Goal: Information Seeking & Learning: Learn about a topic

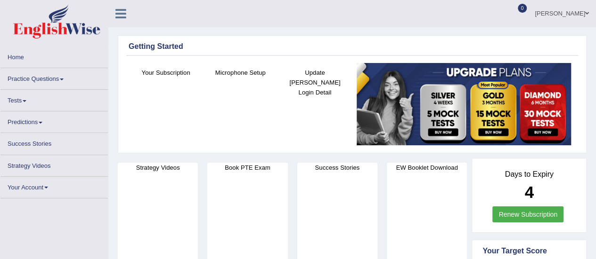
click at [57, 77] on link "Practice Questions" at bounding box center [53, 77] width 107 height 18
click at [63, 78] on link "Practice Questions" at bounding box center [53, 77] width 107 height 18
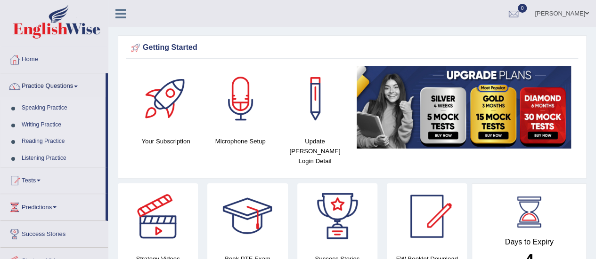
click at [63, 78] on link "Practice Questions" at bounding box center [52, 85] width 105 height 24
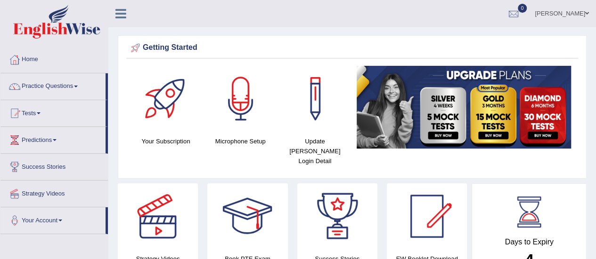
click at [63, 78] on link "Practice Questions" at bounding box center [52, 85] width 105 height 24
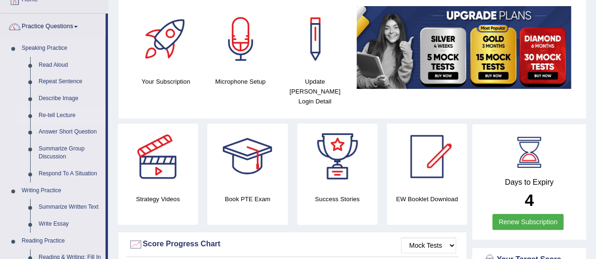
scroll to position [59, 0]
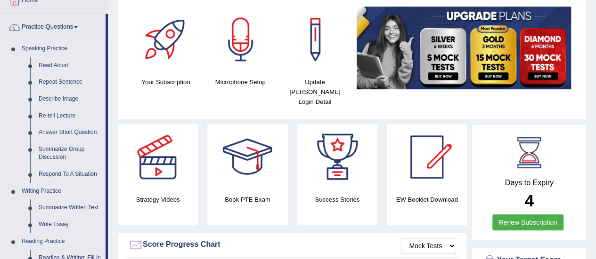
click at [52, 66] on link "Read Aloud" at bounding box center [69, 65] width 71 height 17
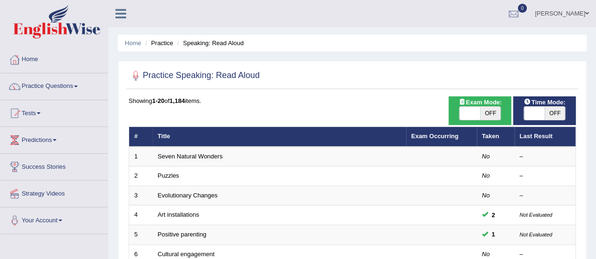
click at [469, 112] on span at bounding box center [469, 113] width 21 height 13
checkbox input "true"
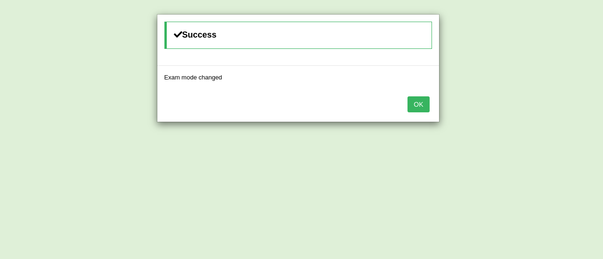
click at [422, 99] on button "OK" at bounding box center [418, 105] width 22 height 16
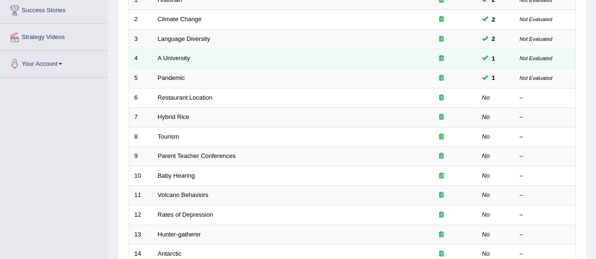
scroll to position [155, 0]
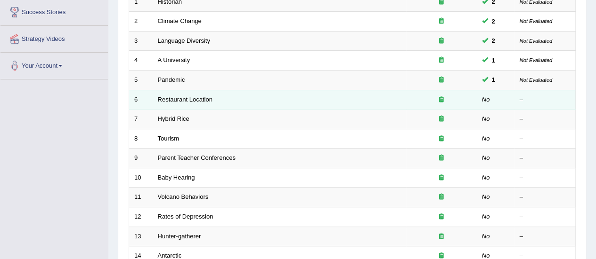
click at [198, 94] on td "Restaurant Location" at bounding box center [279, 100] width 253 height 20
click at [174, 96] on link "Restaurant Location" at bounding box center [185, 99] width 55 height 7
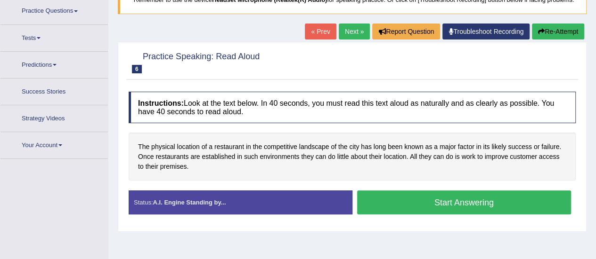
scroll to position [83, 0]
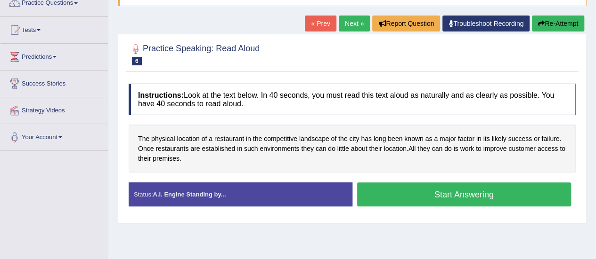
click at [411, 195] on button "Start Answering" at bounding box center [464, 195] width 214 height 24
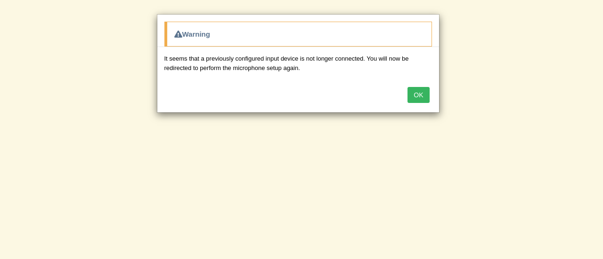
click at [416, 93] on button "OK" at bounding box center [418, 95] width 22 height 16
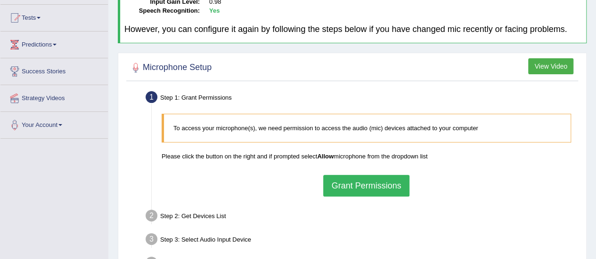
scroll to position [97, 0]
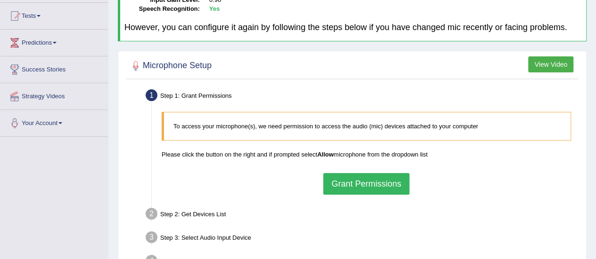
click at [387, 182] on button "Grant Permissions" at bounding box center [366, 184] width 86 height 22
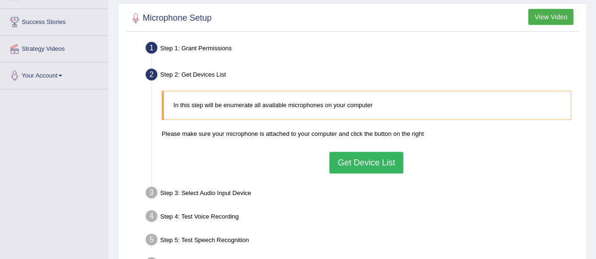
scroll to position [146, 0]
click at [363, 163] on button "Get Device List" at bounding box center [365, 163] width 73 height 22
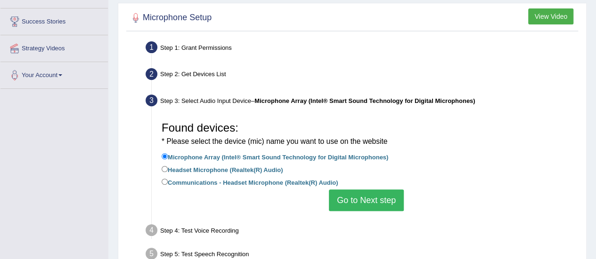
click at [175, 170] on label "Headset Microphone (Realtek(R) Audio)" at bounding box center [222, 169] width 121 height 10
click at [168, 170] on input "Headset Microphone (Realtek(R) Audio)" at bounding box center [165, 169] width 6 height 6
radio input "true"
click at [352, 205] on button "Go to Next step" at bounding box center [366, 201] width 75 height 22
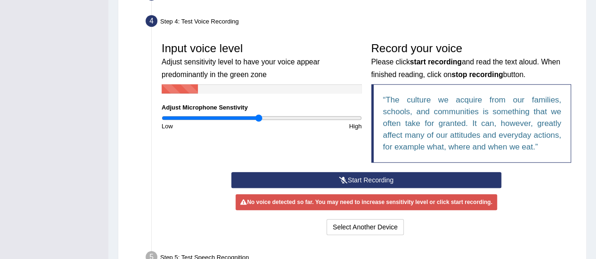
scroll to position [257, 0]
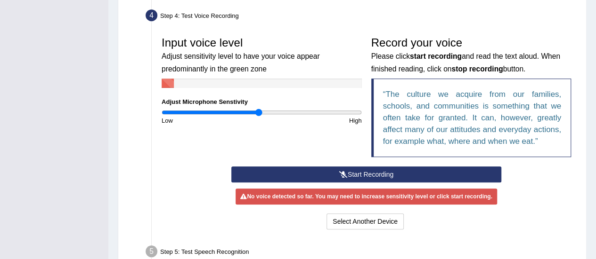
click at [345, 171] on icon at bounding box center [343, 174] width 8 height 7
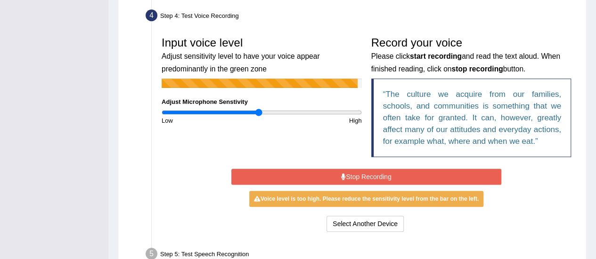
scroll to position [265, 0]
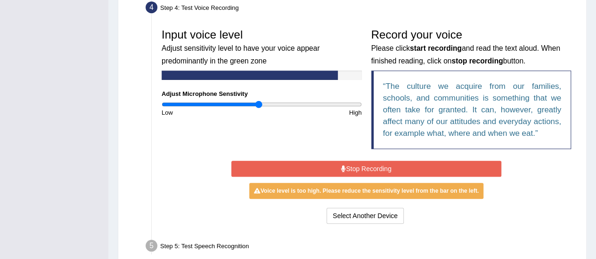
click at [372, 157] on div "Record your voice Please click start recording and read the text aloud. When fi…" at bounding box center [471, 91] width 210 height 135
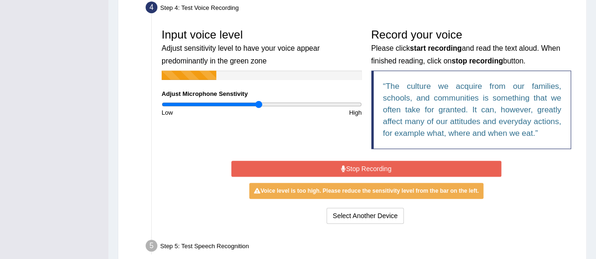
click at [373, 162] on button "Stop Recording" at bounding box center [366, 169] width 270 height 16
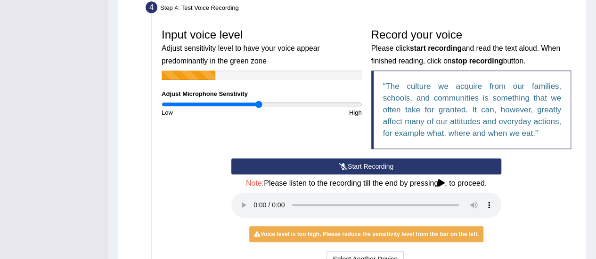
click at [369, 164] on button "Start Recording" at bounding box center [366, 167] width 270 height 16
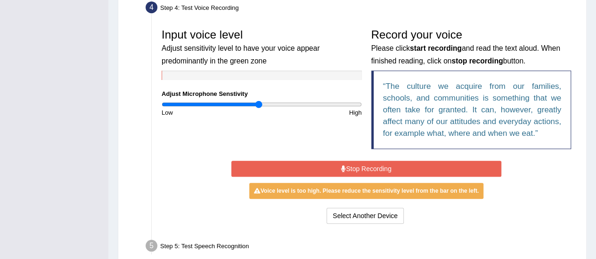
click at [369, 164] on button "Stop Recording" at bounding box center [366, 169] width 270 height 16
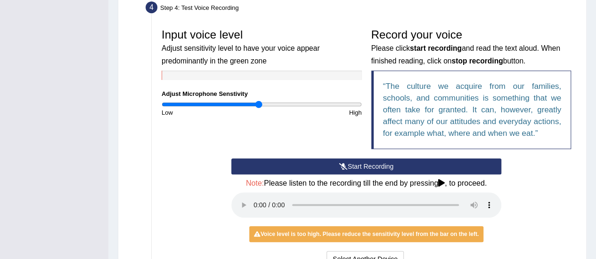
click at [369, 164] on button "Start Recording" at bounding box center [366, 167] width 270 height 16
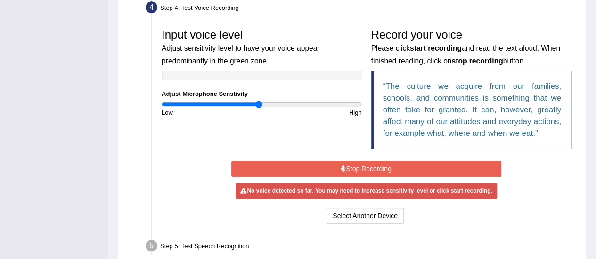
click at [369, 164] on button "Stop Recording" at bounding box center [366, 169] width 270 height 16
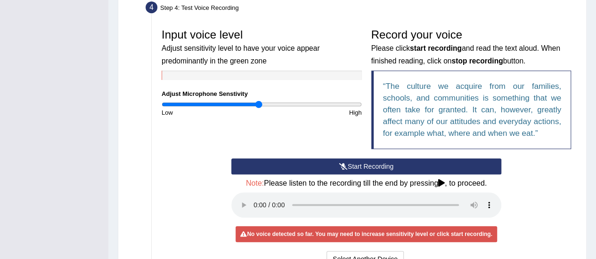
click at [369, 164] on button "Start Recording" at bounding box center [366, 167] width 270 height 16
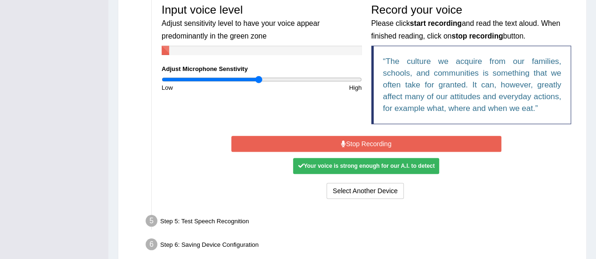
scroll to position [333, 0]
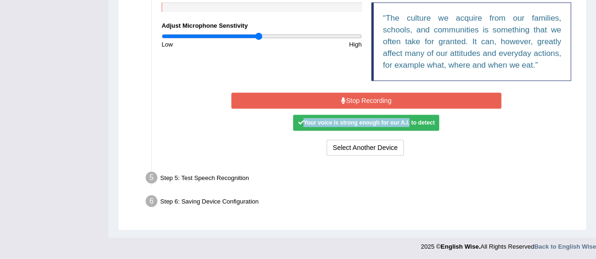
drag, startPoint x: 408, startPoint y: 117, endPoint x: 421, endPoint y: 106, distance: 16.7
click at [421, 106] on div "Start Recording Stop Recording Note: Please listen to the recording till the en…" at bounding box center [366, 124] width 279 height 68
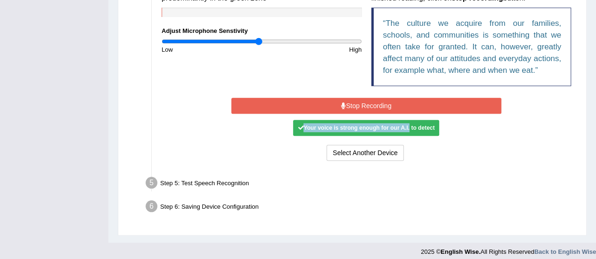
scroll to position [329, 0]
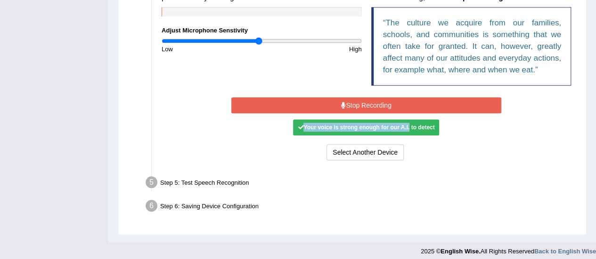
click at [416, 107] on button "Stop Recording" at bounding box center [366, 105] width 270 height 16
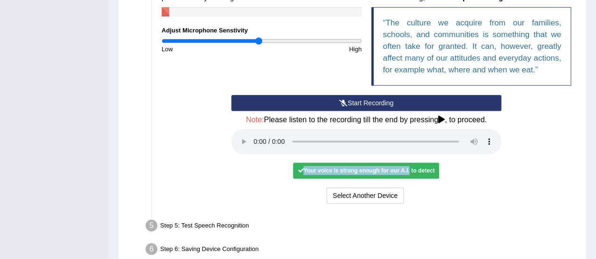
click at [338, 171] on div "Your voice is strong enough for our A.I. to detect" at bounding box center [366, 171] width 146 height 16
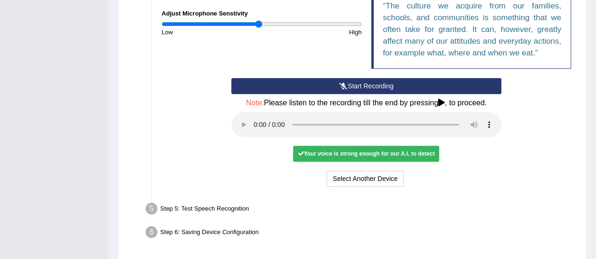
scroll to position [346, 0]
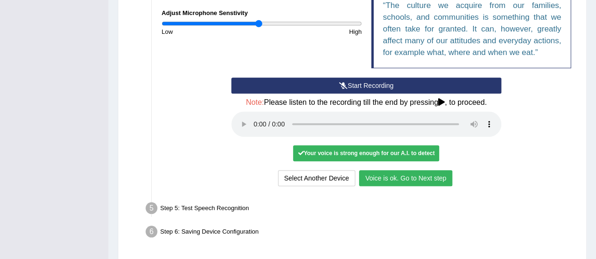
click at [393, 169] on div "Start Recording Stop Recording Note: Please listen to the recording till the en…" at bounding box center [366, 133] width 279 height 111
click at [394, 181] on button "Voice is ok. Go to Next step" at bounding box center [405, 178] width 93 height 16
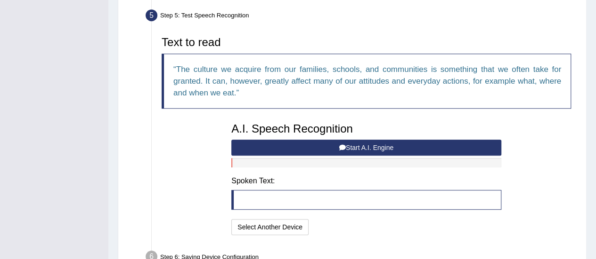
scroll to position [282, 0]
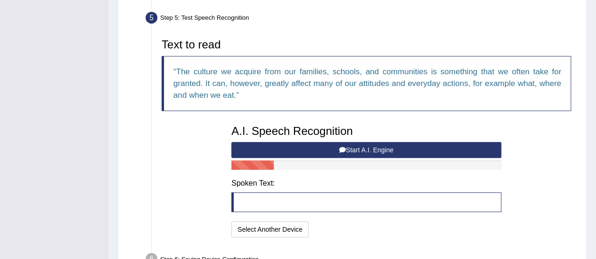
click at [408, 147] on button "Start A.I. Engine" at bounding box center [366, 150] width 270 height 16
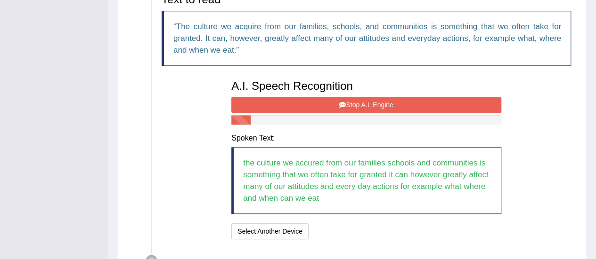
scroll to position [328, 0]
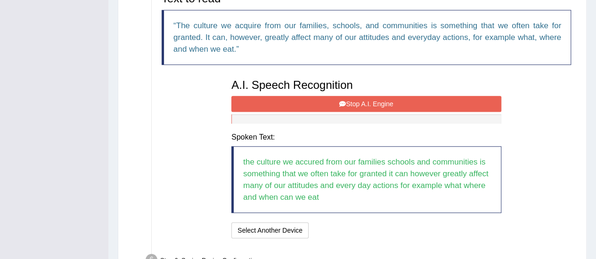
click at [415, 94] on div "A.I. Speech Recognition Start A.I. Engine Stop A.I. Engine Note: Please listen …" at bounding box center [366, 157] width 279 height 167
click at [412, 102] on button "Stop A.I. Engine" at bounding box center [366, 104] width 270 height 16
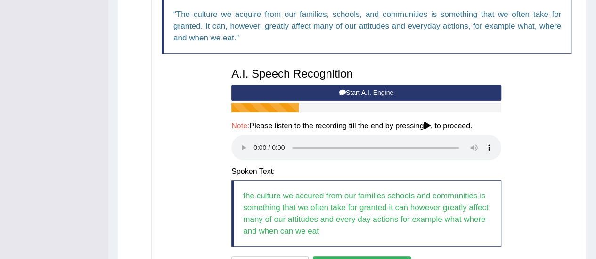
scroll to position [408, 0]
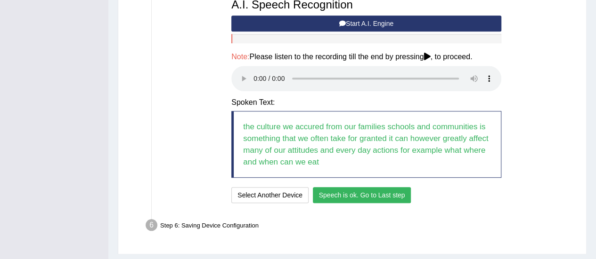
click at [357, 191] on button "Speech is ok. Go to Last step" at bounding box center [362, 195] width 98 height 16
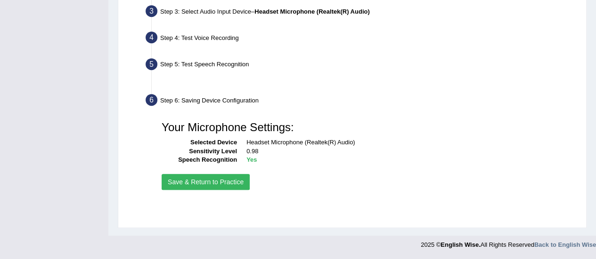
scroll to position [235, 0]
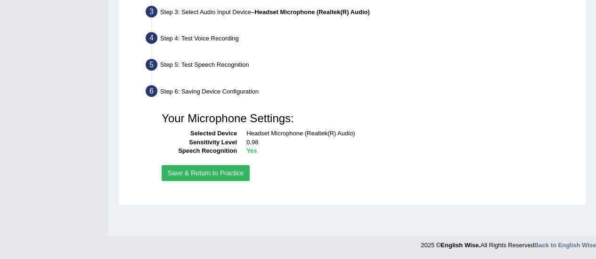
click at [225, 175] on button "Save & Return to Practice" at bounding box center [206, 173] width 88 height 16
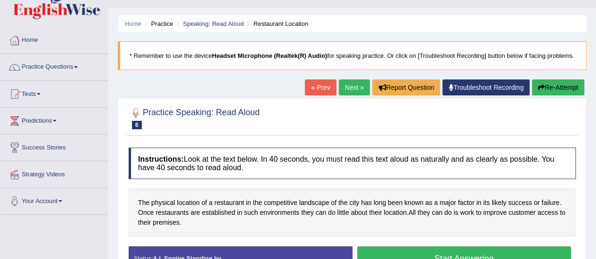
scroll to position [8, 0]
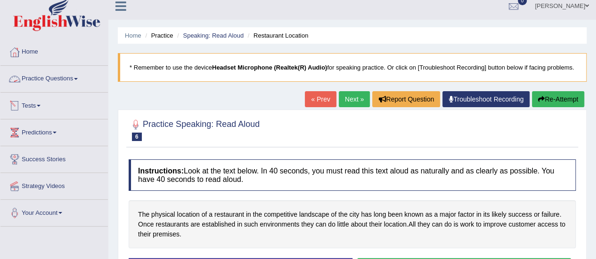
click at [73, 81] on link "Practice Questions" at bounding box center [53, 78] width 107 height 24
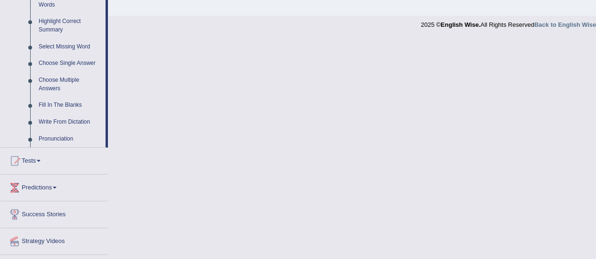
scroll to position [456, 0]
click at [42, 161] on link "Tests" at bounding box center [53, 159] width 107 height 24
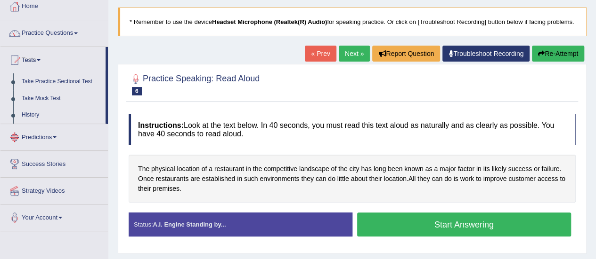
scroll to position [0, 0]
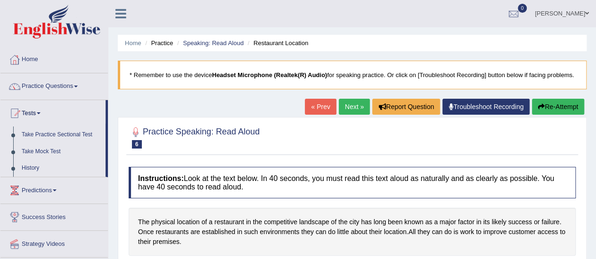
click at [31, 59] on link "Home" at bounding box center [53, 59] width 107 height 24
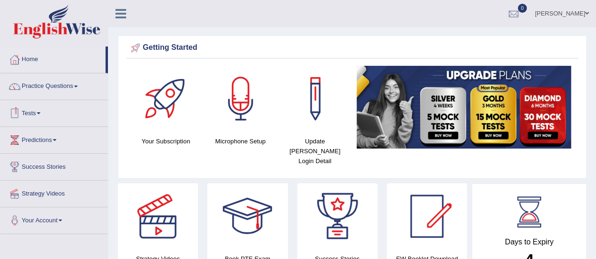
click at [40, 113] on span at bounding box center [39, 114] width 4 height 2
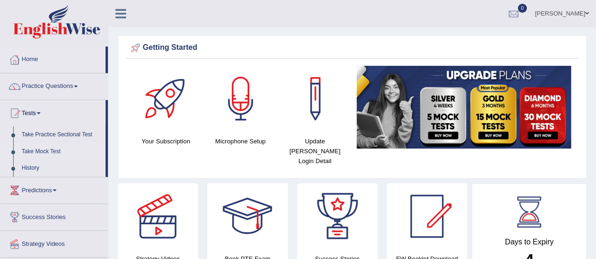
click at [40, 152] on link "Take Mock Test" at bounding box center [61, 152] width 88 height 17
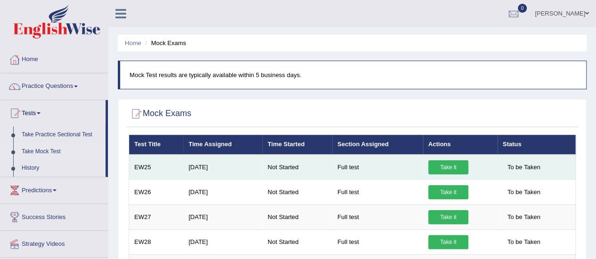
click at [448, 167] on link "Take it" at bounding box center [448, 168] width 40 height 14
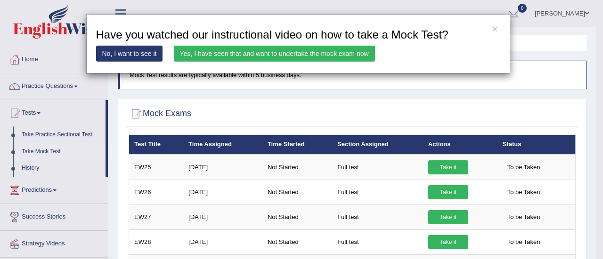
click at [280, 50] on link "Yes, I have seen that and want to undertake the mock exam now" at bounding box center [274, 54] width 201 height 16
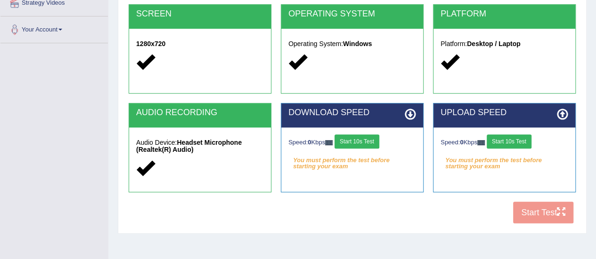
scroll to position [190, 0]
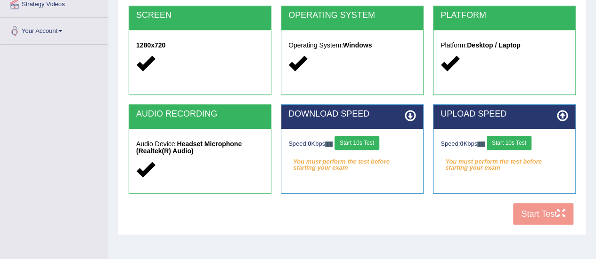
click at [537, 222] on div "COOKIES Cookies Enabled JAVASCRIPT Javascript Enabled BROWSER Browser: Chrome S…" at bounding box center [352, 69] width 452 height 324
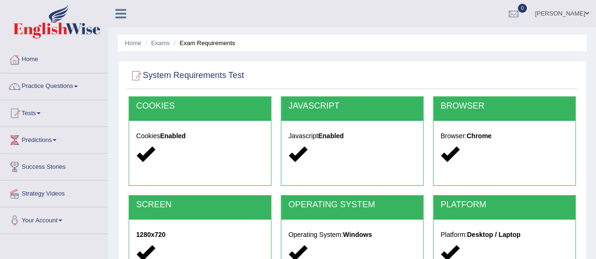
scroll to position [235, 0]
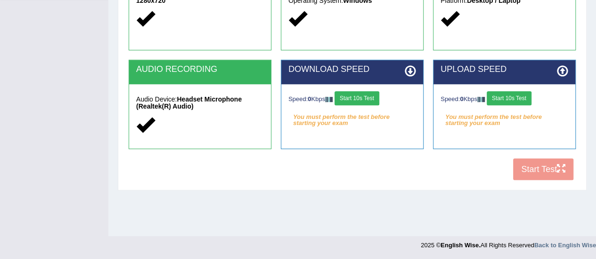
click at [554, 159] on div "COOKIES Cookies Enabled JAVASCRIPT Javascript Enabled BROWSER Browser: Chrome S…" at bounding box center [352, 24] width 452 height 324
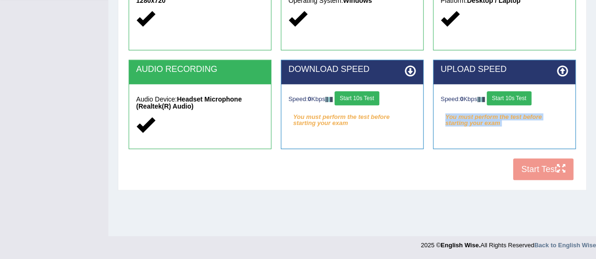
click at [554, 159] on div "COOKIES Cookies Enabled JAVASCRIPT Javascript Enabled BROWSER Browser: Chrome S…" at bounding box center [352, 24] width 452 height 324
drag, startPoint x: 554, startPoint y: 159, endPoint x: 451, endPoint y: 165, distance: 103.3
click at [451, 165] on div "COOKIES Cookies Enabled JAVASCRIPT Javascript Enabled BROWSER Browser: Chrome S…" at bounding box center [352, 24] width 452 height 324
click at [369, 97] on button "Start 10s Test" at bounding box center [356, 98] width 45 height 14
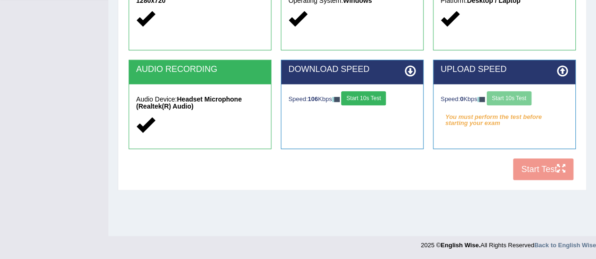
click at [512, 94] on div "Speed: 0 Kbps Start 10s Test" at bounding box center [504, 99] width 128 height 16
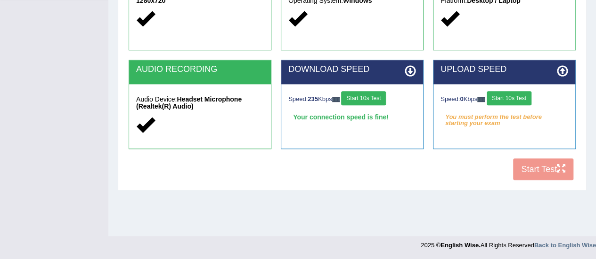
click at [528, 94] on button "Start 10s Test" at bounding box center [508, 98] width 45 height 14
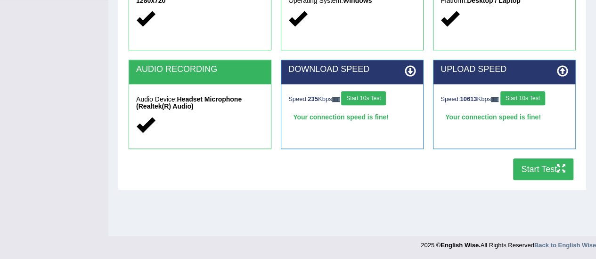
click at [549, 162] on button "Start Test" at bounding box center [543, 170] width 60 height 22
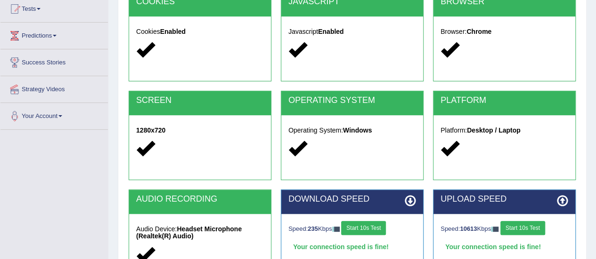
scroll to position [0, 0]
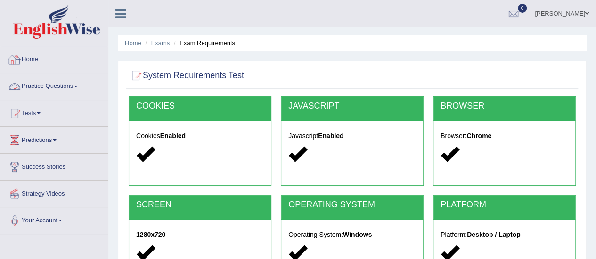
click at [74, 86] on link "Practice Questions" at bounding box center [53, 85] width 107 height 24
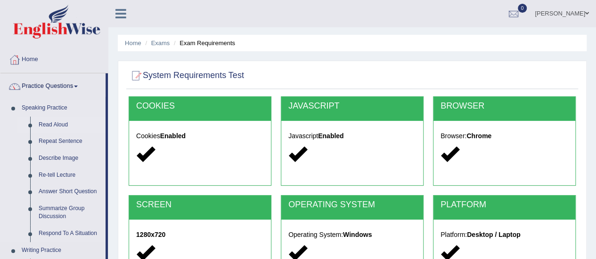
click at [50, 123] on link "Read Aloud" at bounding box center [69, 125] width 71 height 17
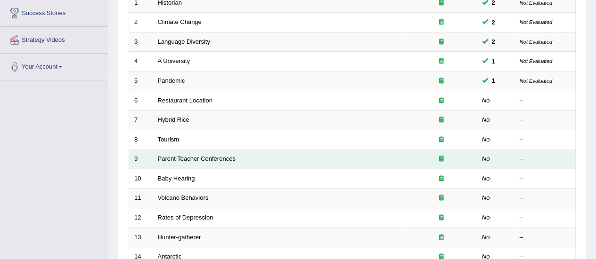
scroll to position [80, 0]
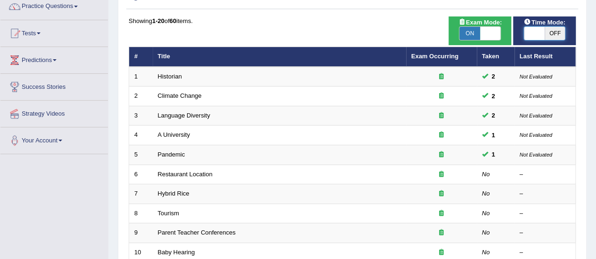
click at [534, 33] on span at bounding box center [534, 33] width 21 height 13
checkbox input "true"
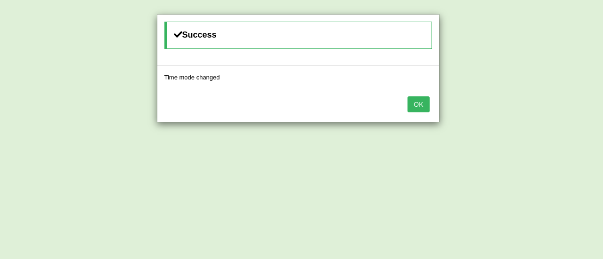
click at [420, 101] on button "OK" at bounding box center [418, 105] width 22 height 16
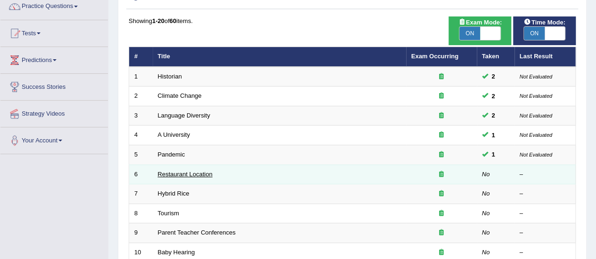
click at [206, 173] on link "Restaurant Location" at bounding box center [185, 174] width 55 height 7
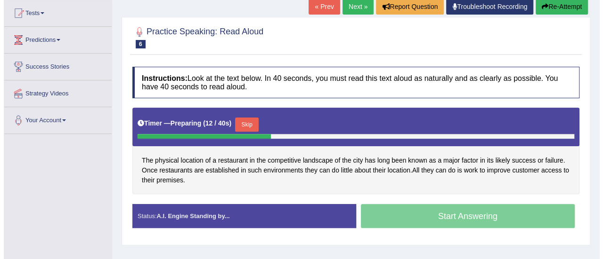
scroll to position [105, 0]
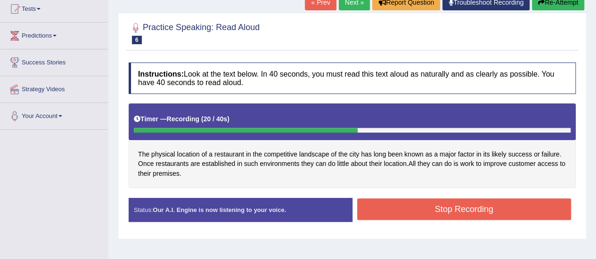
click at [411, 217] on button "Stop Recording" at bounding box center [464, 210] width 214 height 22
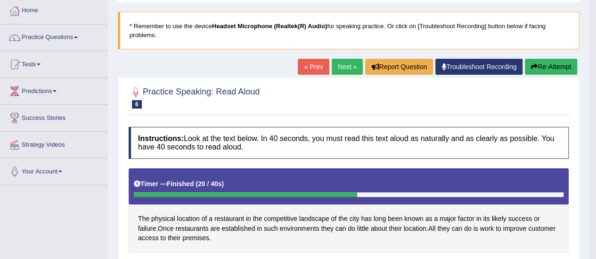
scroll to position [49, 0]
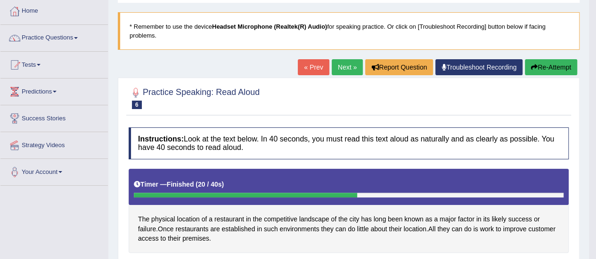
click at [342, 63] on link "Next »" at bounding box center [347, 67] width 31 height 16
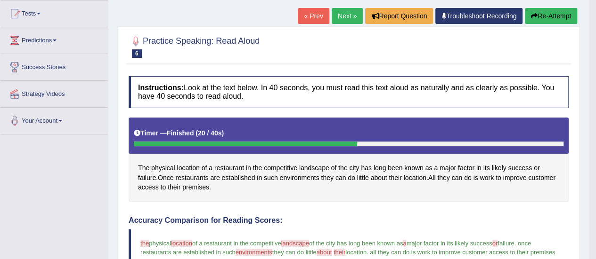
scroll to position [100, 0]
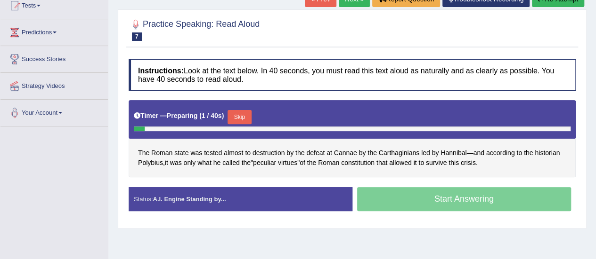
scroll to position [109, 0]
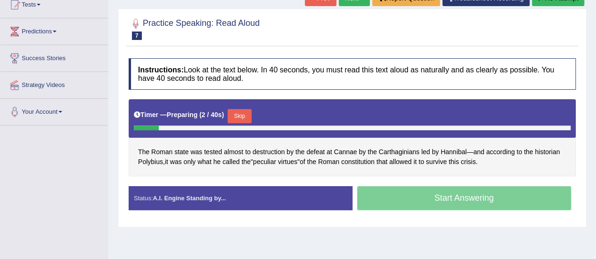
click at [244, 121] on button "Skip" at bounding box center [239, 116] width 24 height 14
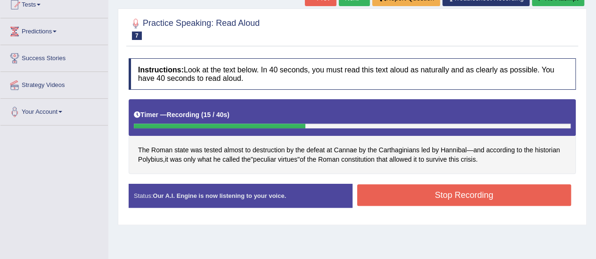
click at [454, 197] on button "Stop Recording" at bounding box center [464, 196] width 214 height 22
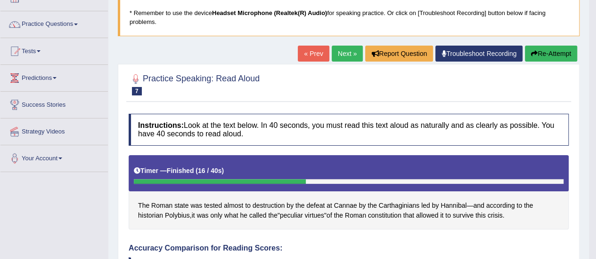
scroll to position [53, 0]
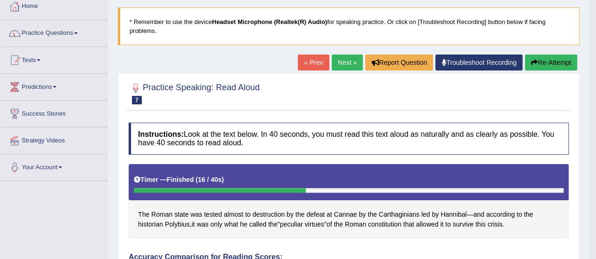
click at [345, 61] on link "Next »" at bounding box center [347, 63] width 31 height 16
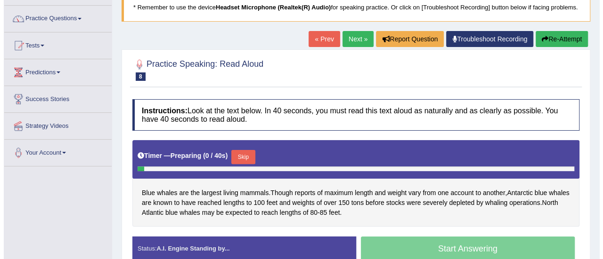
scroll to position [127, 0]
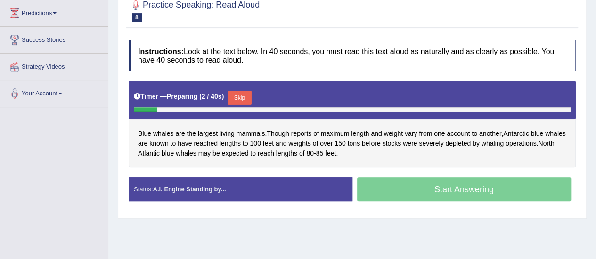
click at [243, 105] on button "Skip" at bounding box center [239, 98] width 24 height 14
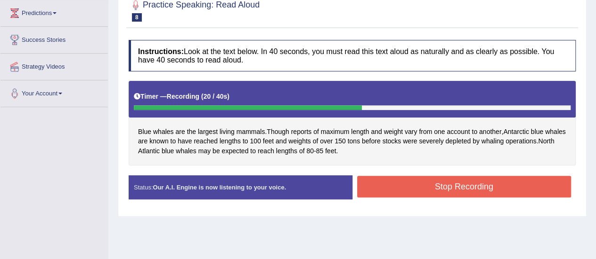
click at [472, 191] on button "Stop Recording" at bounding box center [464, 187] width 214 height 22
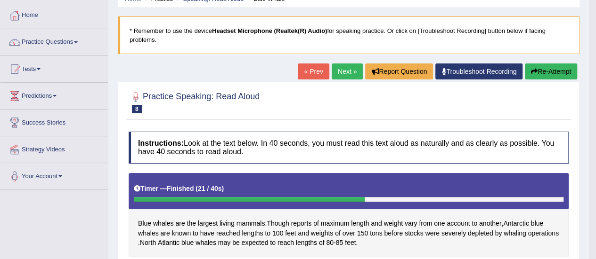
scroll to position [43, 0]
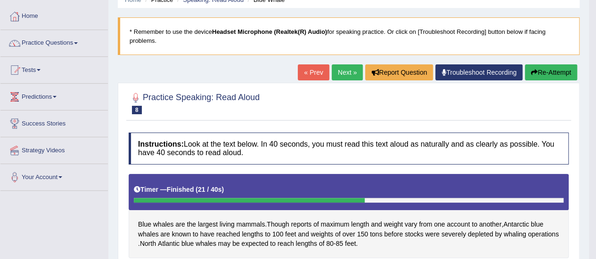
click at [541, 70] on button "Re-Attempt" at bounding box center [551, 73] width 52 height 16
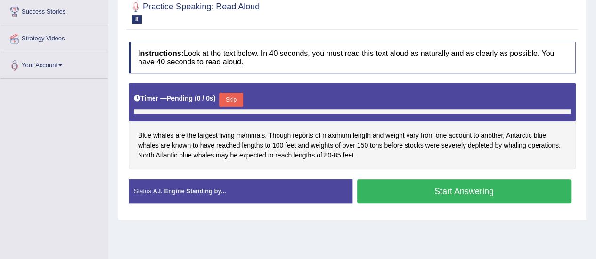
scroll to position [169, 0]
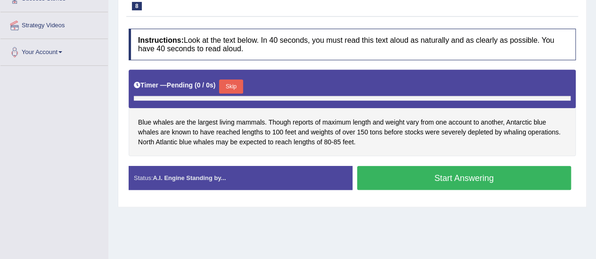
click at [238, 94] on button "Skip" at bounding box center [231, 87] width 24 height 14
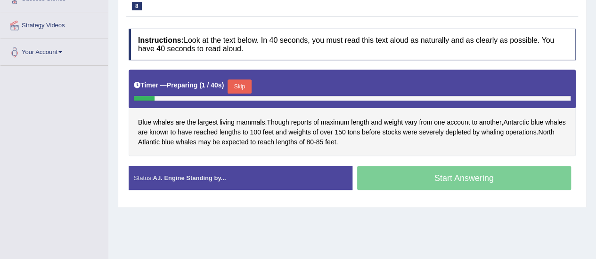
click at [233, 94] on button "Skip" at bounding box center [239, 87] width 24 height 14
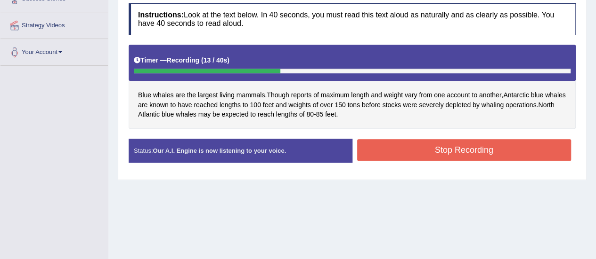
click at [392, 160] on button "Stop Recording" at bounding box center [464, 150] width 214 height 22
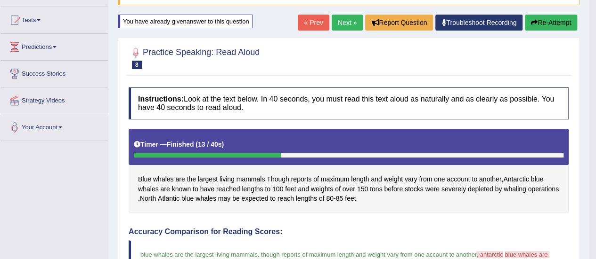
scroll to position [0, 0]
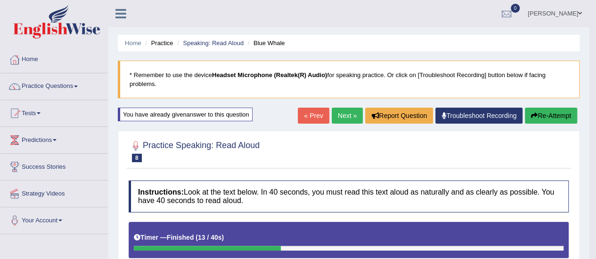
click at [542, 114] on button "Re-Attempt" at bounding box center [551, 116] width 52 height 16
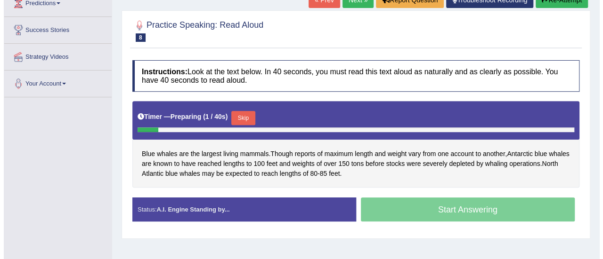
scroll to position [142, 0]
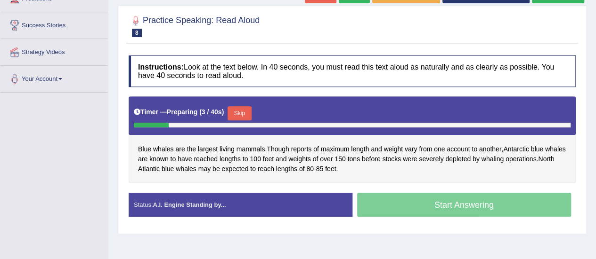
click at [245, 115] on button "Skip" at bounding box center [239, 113] width 24 height 14
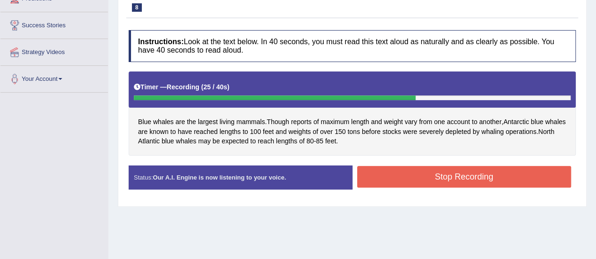
click at [425, 186] on button "Stop Recording" at bounding box center [464, 177] width 214 height 22
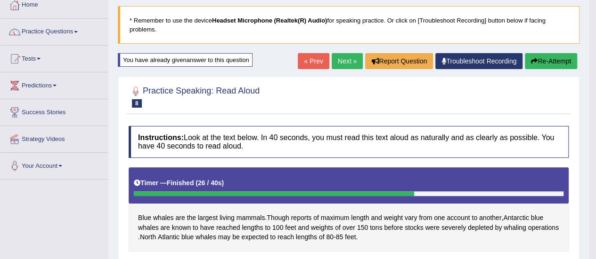
scroll to position [0, 0]
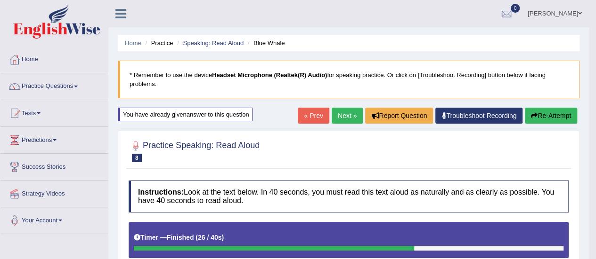
click at [351, 113] on link "Next »" at bounding box center [347, 116] width 31 height 16
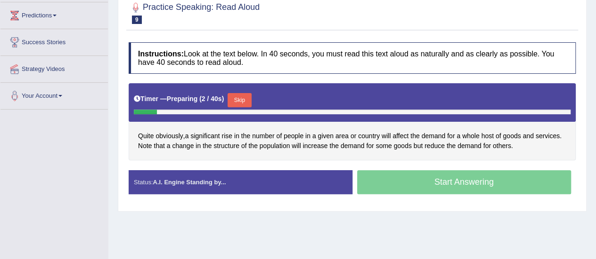
click at [246, 103] on button "Skip" at bounding box center [239, 100] width 24 height 14
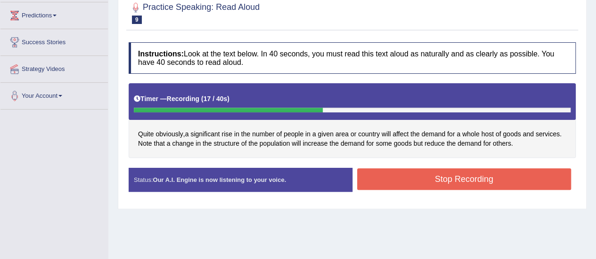
click at [437, 186] on button "Stop Recording" at bounding box center [464, 180] width 214 height 22
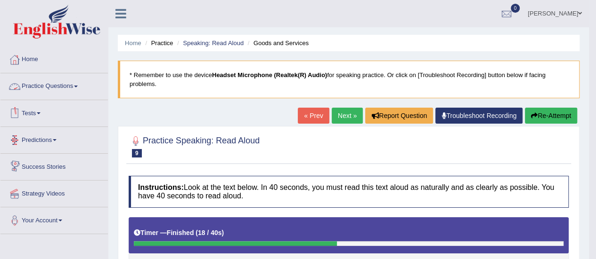
click at [73, 85] on link "Practice Questions" at bounding box center [53, 85] width 107 height 24
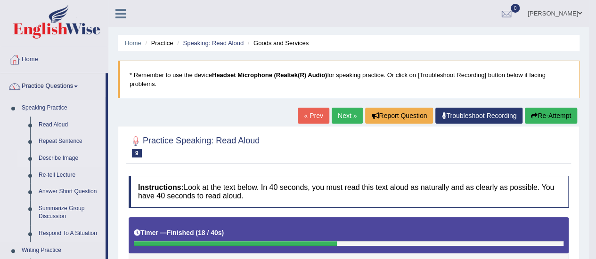
click at [63, 156] on link "Describe Image" at bounding box center [69, 158] width 71 height 17
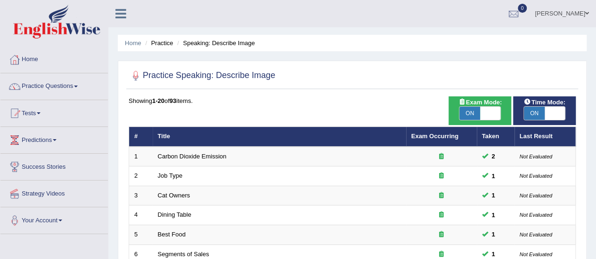
click at [542, 113] on span "ON" at bounding box center [534, 113] width 21 height 13
checkbox input "false"
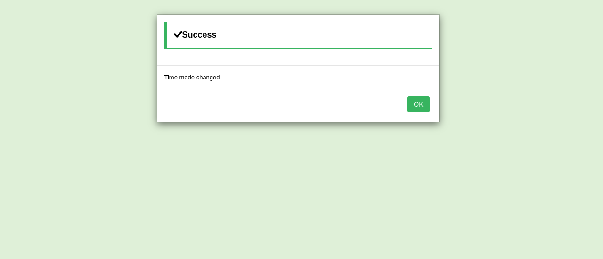
click at [423, 101] on button "OK" at bounding box center [418, 105] width 22 height 16
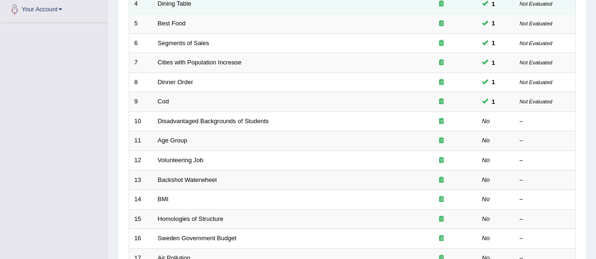
scroll to position [212, 0]
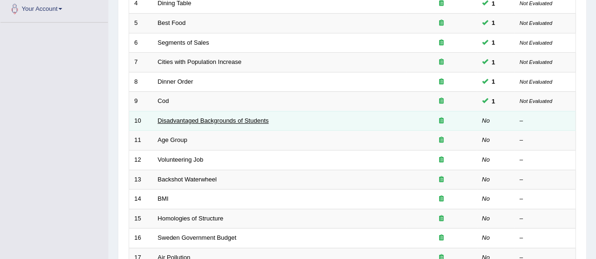
click at [242, 118] on link "Disadvantaged Backgrounds of Students" at bounding box center [213, 120] width 111 height 7
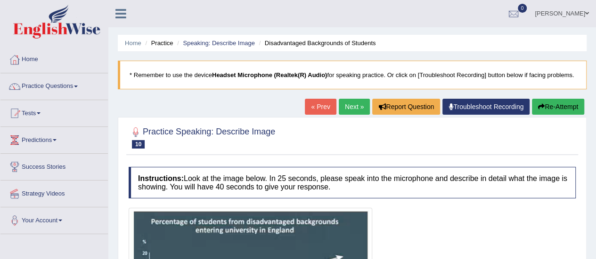
click at [2, 210] on link "Your Account" at bounding box center [53, 220] width 107 height 24
click at [5, 205] on li "Strategy Videos" at bounding box center [53, 194] width 107 height 27
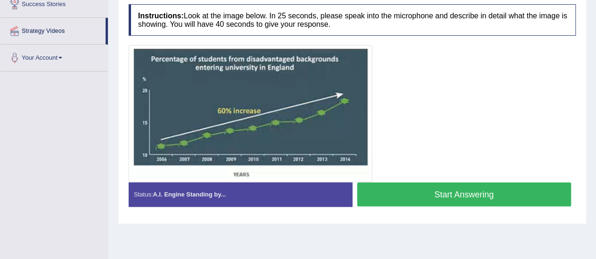
scroll to position [156, 0]
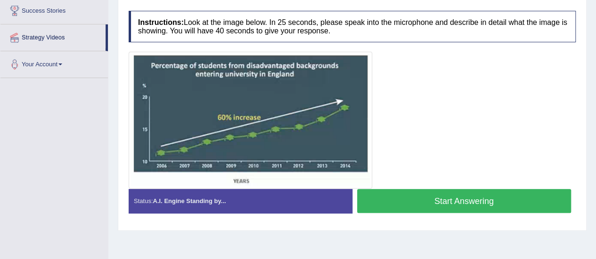
click at [405, 205] on button "Start Answering" at bounding box center [464, 201] width 214 height 24
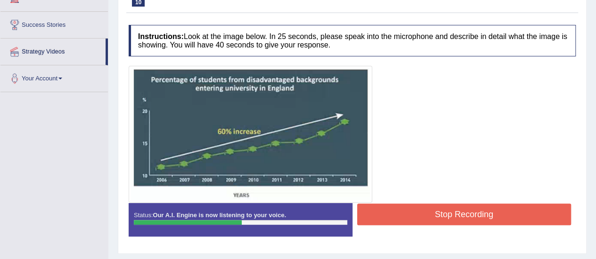
scroll to position [147, 0]
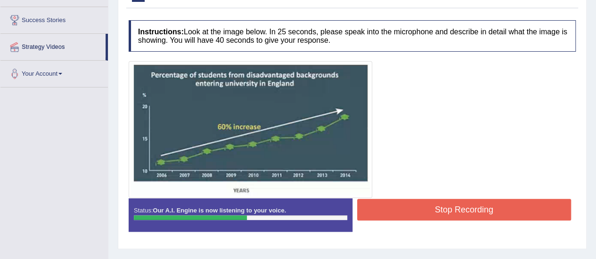
click at [410, 215] on button "Stop Recording" at bounding box center [464, 210] width 214 height 22
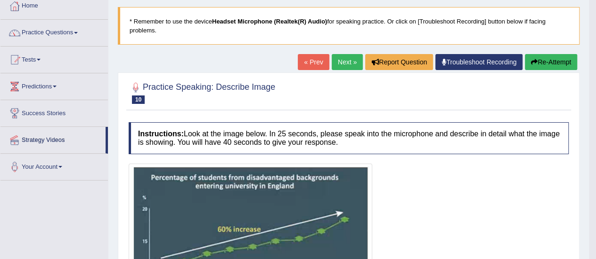
scroll to position [54, 0]
click at [80, 31] on link "Practice Questions" at bounding box center [53, 32] width 107 height 24
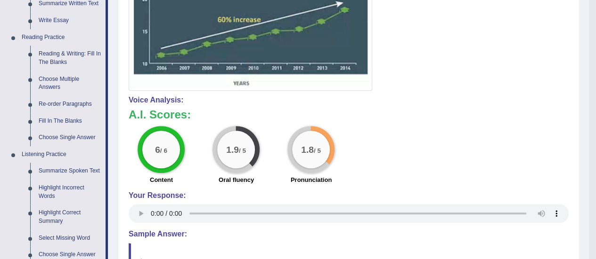
scroll to position [264, 0]
click at [61, 52] on link "Reading & Writing: Fill In The Blanks" at bounding box center [69, 58] width 71 height 25
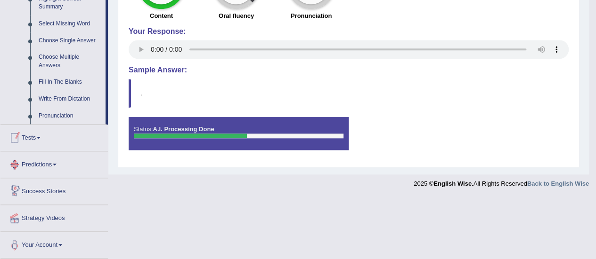
scroll to position [477, 0]
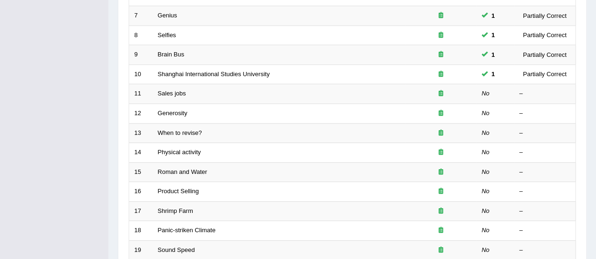
scroll to position [264, 0]
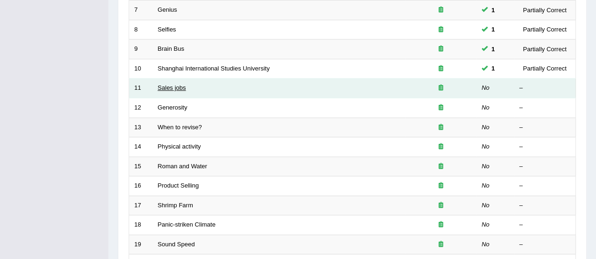
click at [178, 84] on link "Sales jobs" at bounding box center [172, 87] width 28 height 7
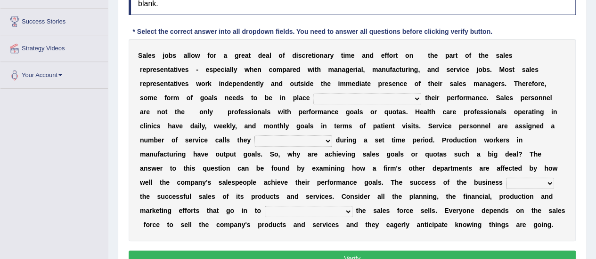
scroll to position [152, 0]
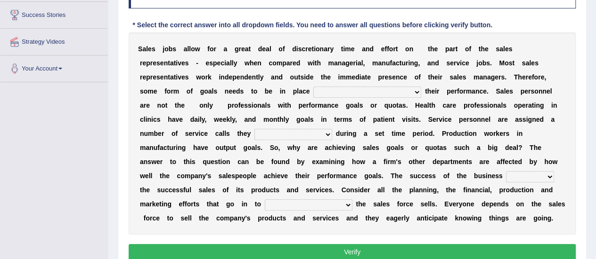
click at [416, 90] on select "as motive and guide should motivate and guide to help motivate and guide as hel…" at bounding box center [367, 92] width 108 height 11
select select "to help motivate and guide"
click at [313, 87] on select "as motive and guide should motivate and guide to help motivate and guide as hel…" at bounding box center [367, 92] width 108 height 11
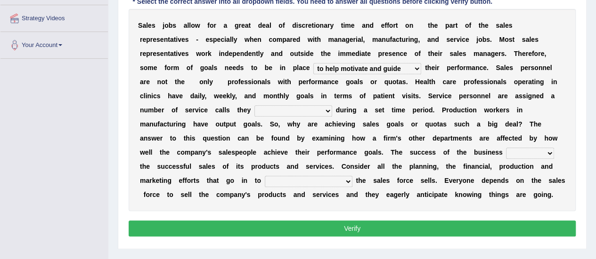
scroll to position [176, 0]
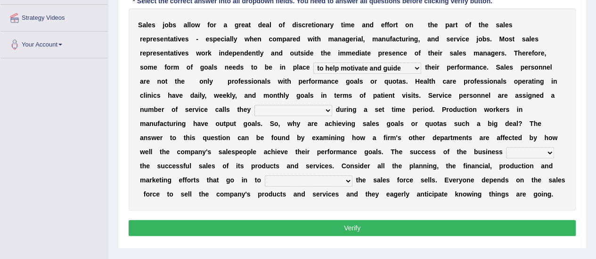
click at [328, 111] on select "can perform must perform often are performed might be performing" at bounding box center [293, 110] width 78 height 11
select select "can perform"
click at [254, 105] on select "can perform must perform often are performed might be performing" at bounding box center [293, 110] width 78 height 11
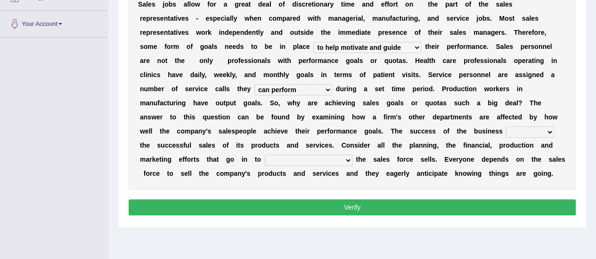
scroll to position [204, 0]
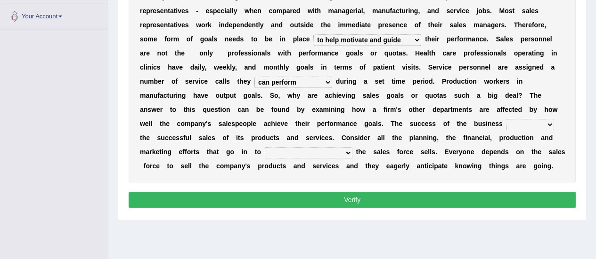
click at [546, 124] on select "hinges on is set at lasts until look ahead" at bounding box center [530, 124] width 48 height 11
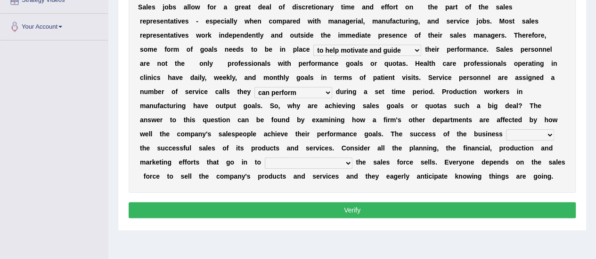
click at [548, 132] on select "hinges on is set at lasts until look ahead" at bounding box center [530, 134] width 48 height 11
select select "is set at"
click at [506, 129] on select "hinges on is set at lasts until look ahead" at bounding box center [530, 134] width 48 height 11
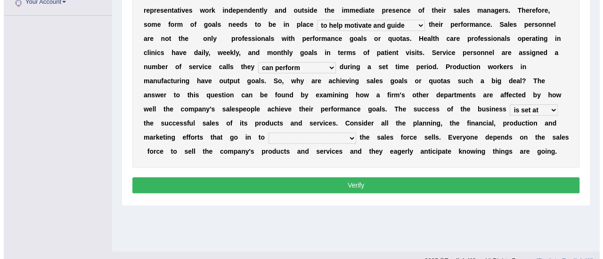
scroll to position [222, 0]
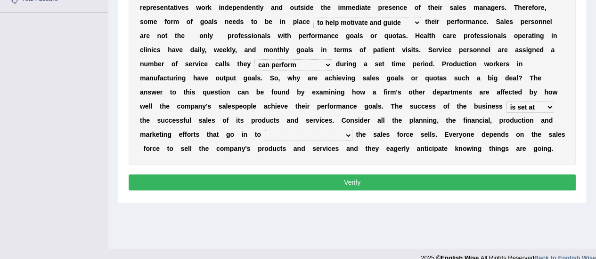
click at [345, 131] on select "describing how producing what constructing how much analyzing where" at bounding box center [309, 135] width 88 height 11
select select "producing what"
click at [265, 130] on select "describing how producing what constructing how much analyzing where" at bounding box center [309, 135] width 88 height 11
click at [363, 181] on button "Verify" at bounding box center [352, 183] width 447 height 16
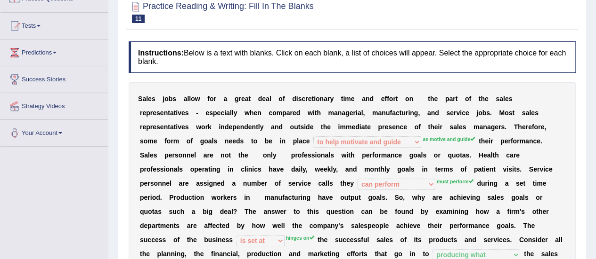
scroll to position [2, 0]
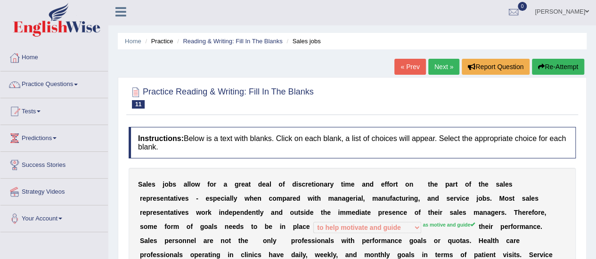
click at [441, 67] on link "Next »" at bounding box center [443, 67] width 31 height 16
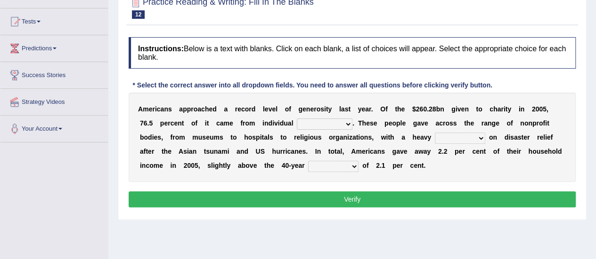
click at [348, 123] on select "donors accounts businessmen honors" at bounding box center [325, 124] width 56 height 11
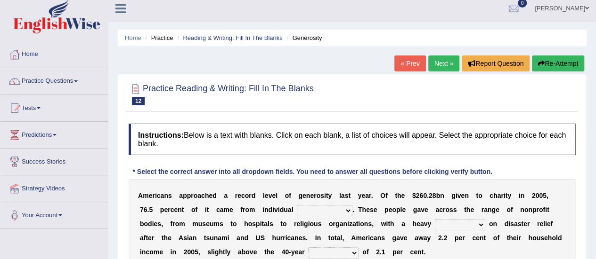
scroll to position [4, 0]
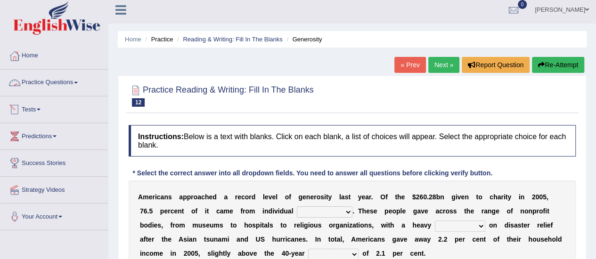
click at [75, 80] on link "Practice Questions" at bounding box center [53, 82] width 107 height 24
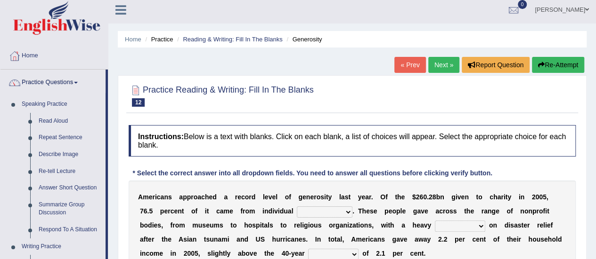
click at [75, 80] on link "Practice Questions" at bounding box center [52, 82] width 105 height 24
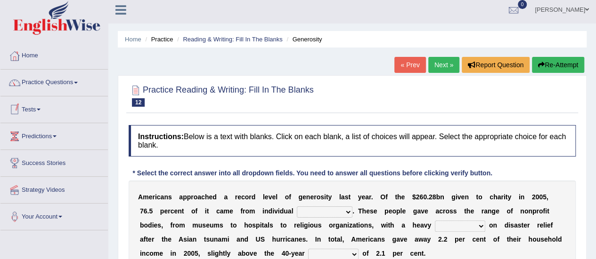
click at [40, 110] on span at bounding box center [39, 110] width 4 height 2
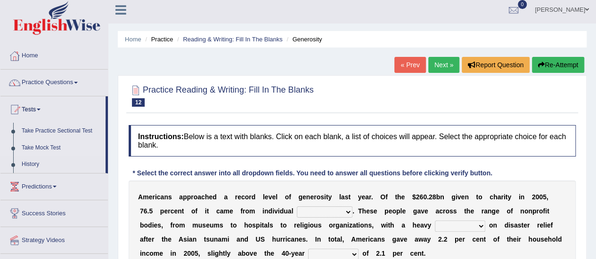
scroll to position [0, 0]
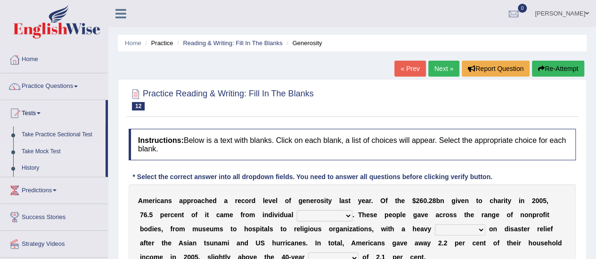
click at [44, 152] on link "Take Mock Test" at bounding box center [61, 152] width 88 height 17
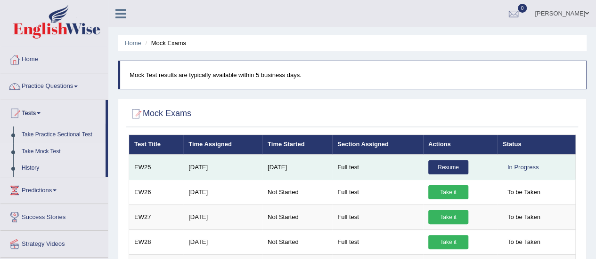
click at [445, 163] on link "Resume" at bounding box center [448, 168] width 40 height 14
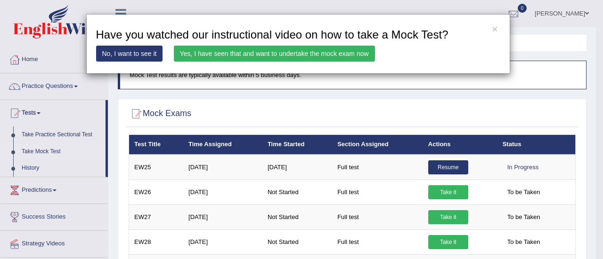
click at [222, 51] on link "Yes, I have seen that and want to undertake the mock exam now" at bounding box center [274, 54] width 201 height 16
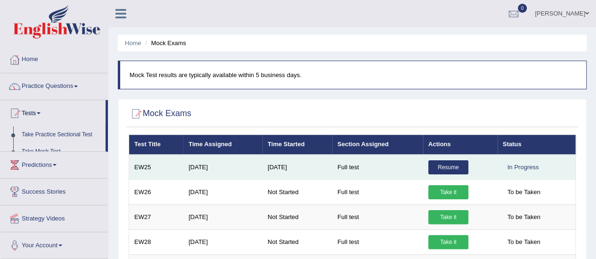
click at [446, 159] on td "Resume" at bounding box center [460, 167] width 74 height 25
click at [441, 166] on link "Resume" at bounding box center [448, 168] width 40 height 14
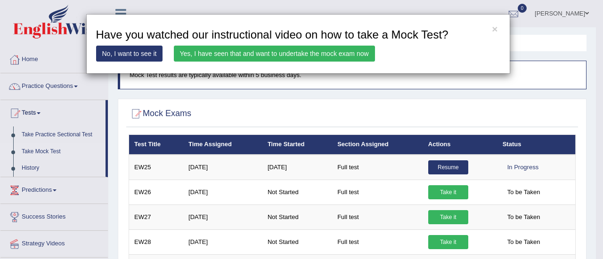
click at [138, 54] on link "No, I want to see it" at bounding box center [129, 54] width 67 height 16
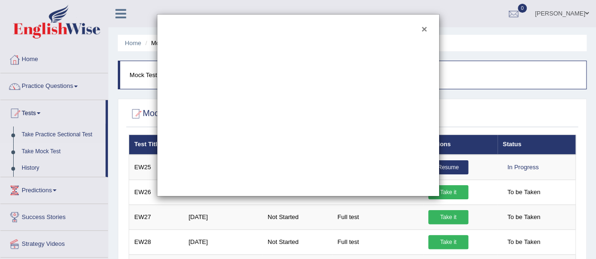
click at [426, 28] on button "×" at bounding box center [424, 29] width 6 height 10
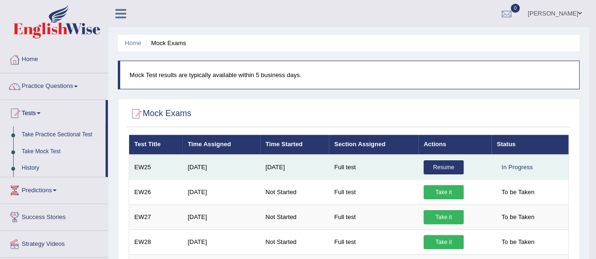
click at [454, 162] on link "Resume" at bounding box center [443, 168] width 40 height 14
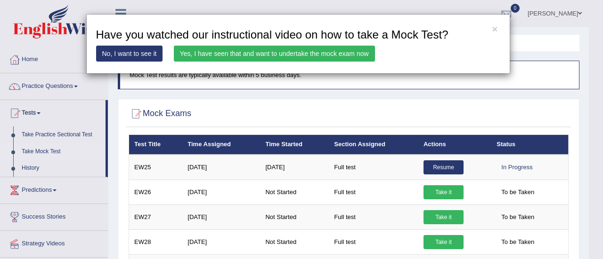
click at [299, 55] on link "Yes, I have seen that and want to undertake the mock exam now" at bounding box center [274, 54] width 201 height 16
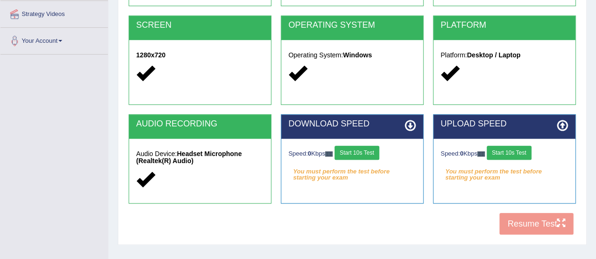
scroll to position [182, 0]
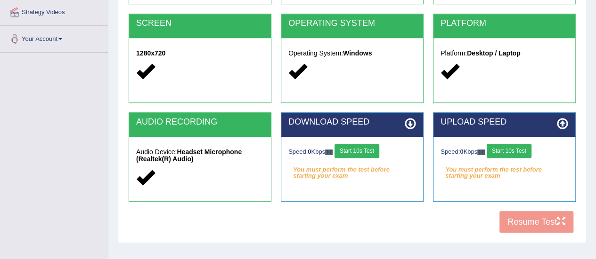
click at [366, 148] on button "Start 10s Test" at bounding box center [356, 151] width 45 height 14
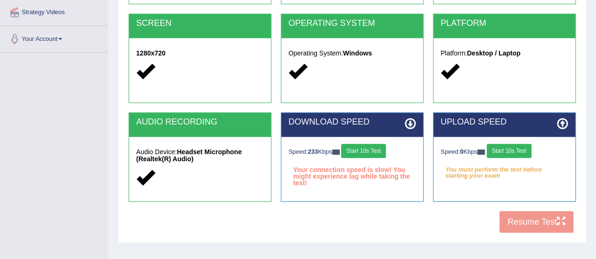
click at [515, 152] on button "Start 10s Test" at bounding box center [508, 151] width 45 height 14
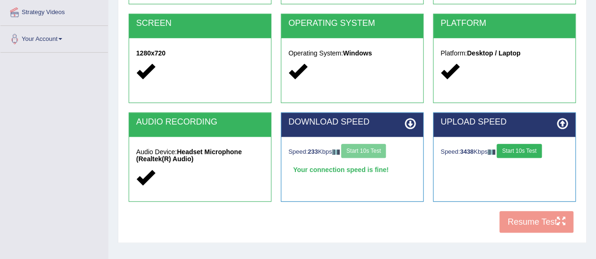
click at [515, 152] on button "Start 10s Test" at bounding box center [518, 151] width 45 height 14
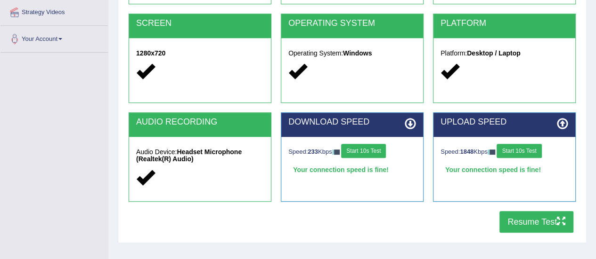
click at [548, 219] on button "Resume Test" at bounding box center [536, 222] width 74 height 22
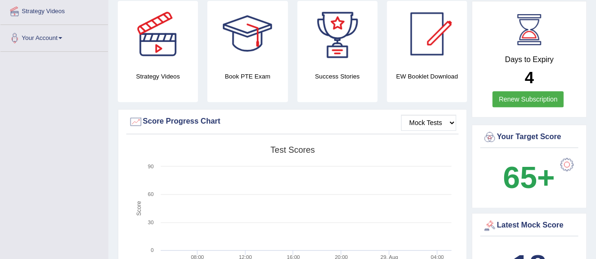
scroll to position [234, 0]
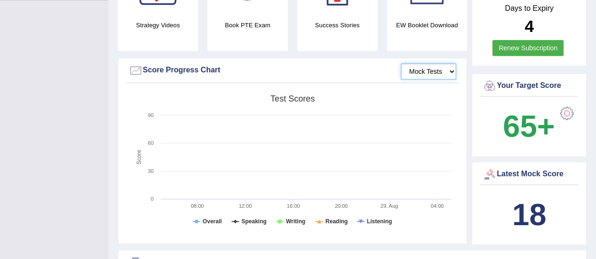
click at [447, 64] on select "Mock Tests" at bounding box center [428, 72] width 55 height 16
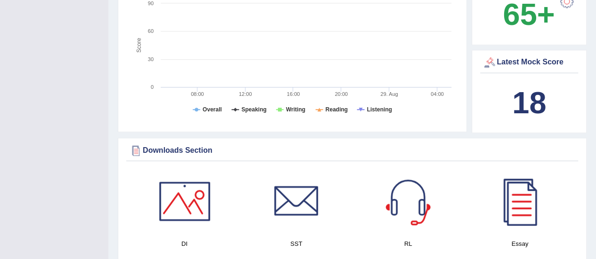
scroll to position [342, 0]
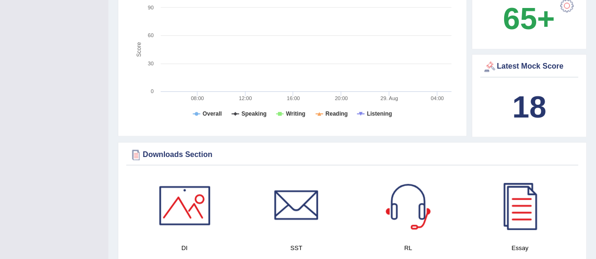
click at [535, 90] on b "18" at bounding box center [529, 107] width 34 height 34
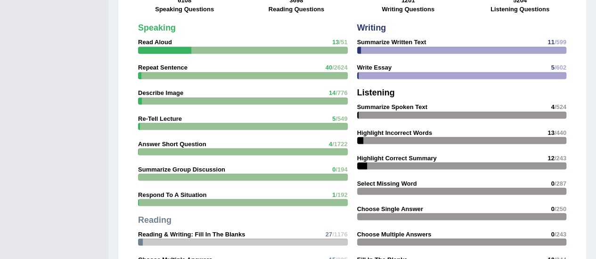
scroll to position [798, 0]
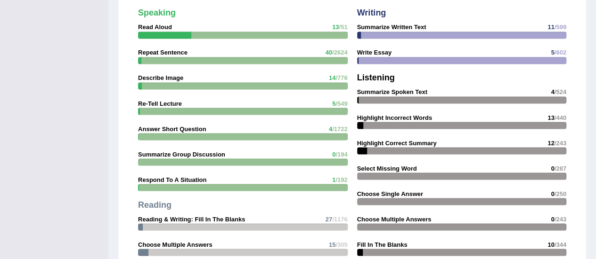
click at [308, 144] on div "Speaking Read Aloud 13 /51 Repeat Sentence 40 /2624 Describe Image 14 /776 Re-T…" at bounding box center [242, 173] width 219 height 339
click at [180, 151] on strong "Summarize Group Discussion" at bounding box center [181, 154] width 87 height 7
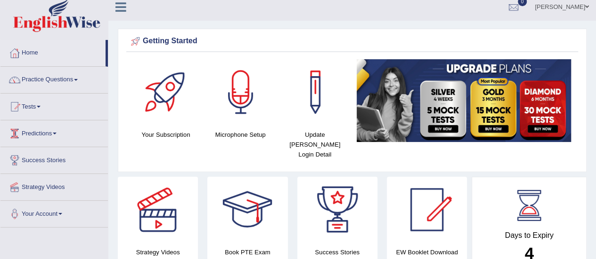
scroll to position [0, 0]
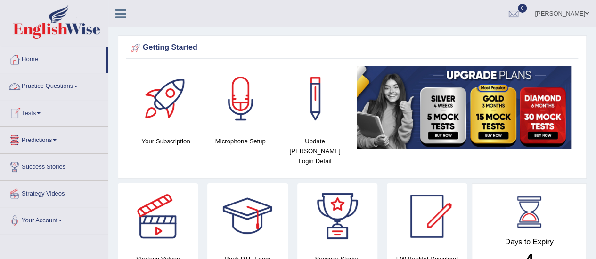
click at [76, 87] on link "Practice Questions" at bounding box center [53, 85] width 107 height 24
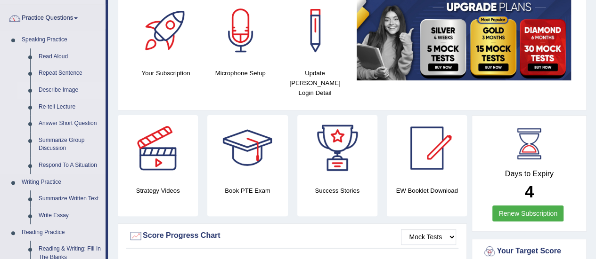
scroll to position [79, 0]
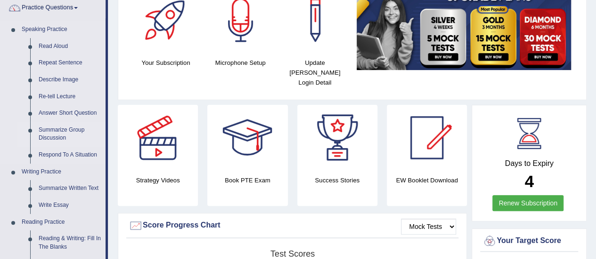
click at [57, 131] on link "Summarize Group Discussion" at bounding box center [69, 134] width 71 height 25
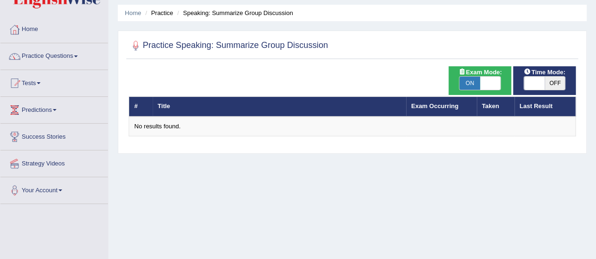
click at [469, 81] on span "ON" at bounding box center [469, 83] width 21 height 13
checkbox input "false"
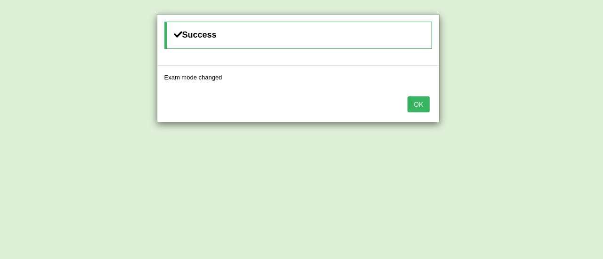
click at [418, 106] on button "OK" at bounding box center [418, 105] width 22 height 16
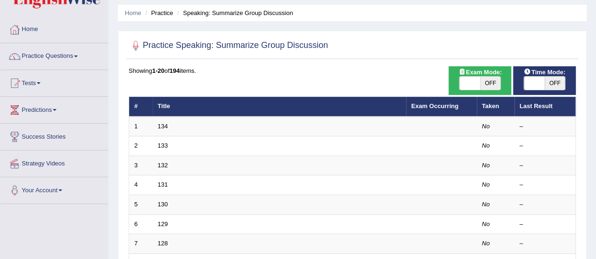
scroll to position [30, 0]
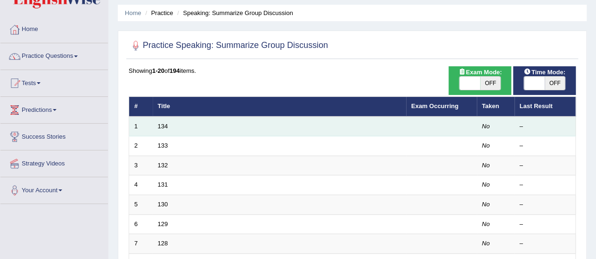
click at [159, 121] on td "134" at bounding box center [279, 127] width 253 height 20
click at [163, 129] on link "134" at bounding box center [163, 126] width 10 height 7
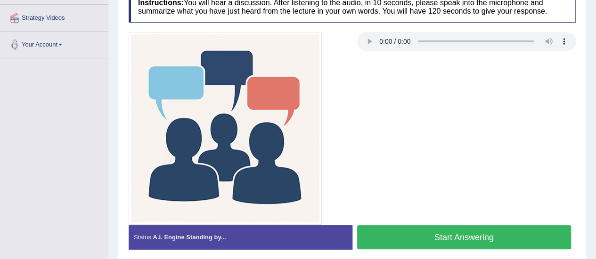
scroll to position [176, 0]
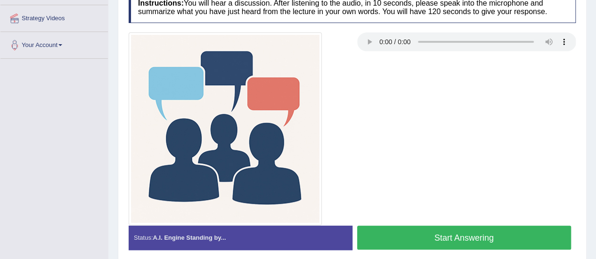
click at [452, 242] on button "Start Answering" at bounding box center [464, 238] width 214 height 24
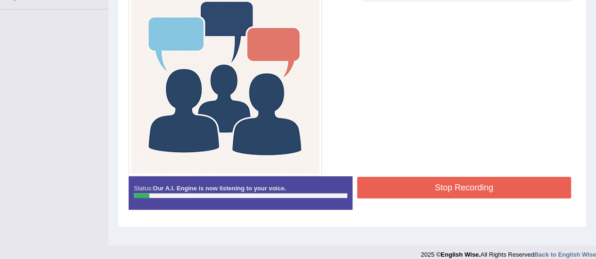
scroll to position [226, 0]
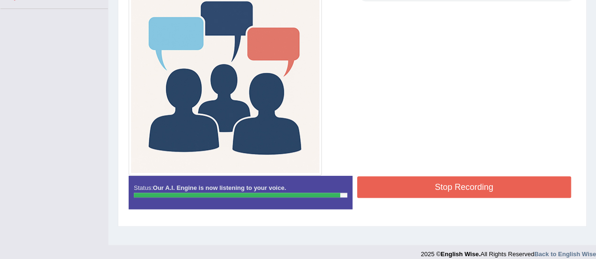
click at [445, 194] on button "Stop Recording" at bounding box center [464, 188] width 214 height 22
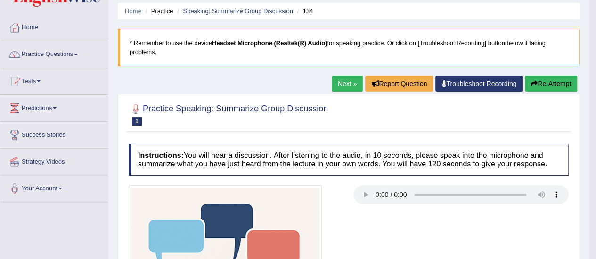
scroll to position [0, 0]
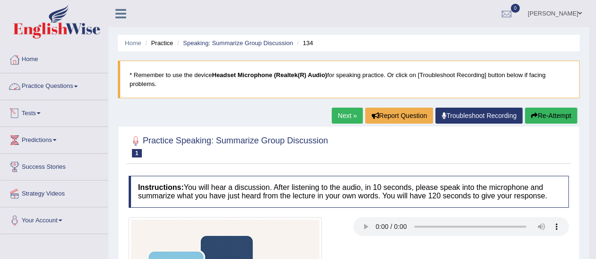
click at [64, 85] on link "Practice Questions" at bounding box center [53, 85] width 107 height 24
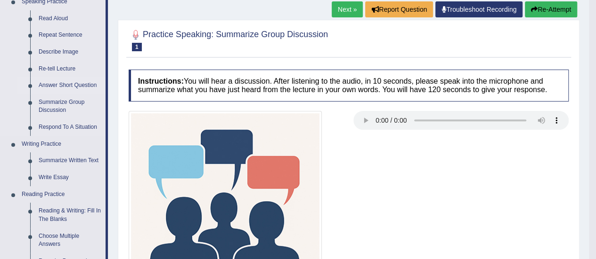
scroll to position [107, 0]
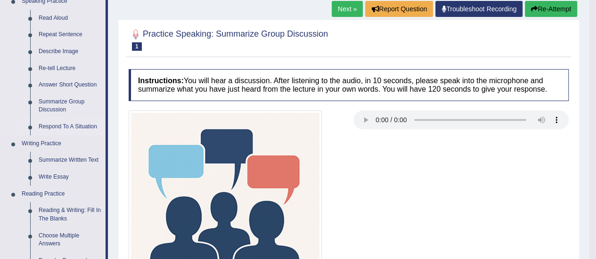
click at [62, 124] on link "Respond To A Situation" at bounding box center [69, 127] width 71 height 17
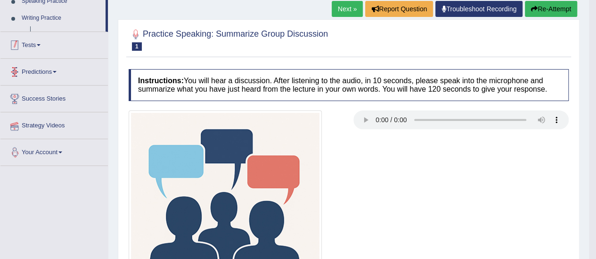
scroll to position [156, 0]
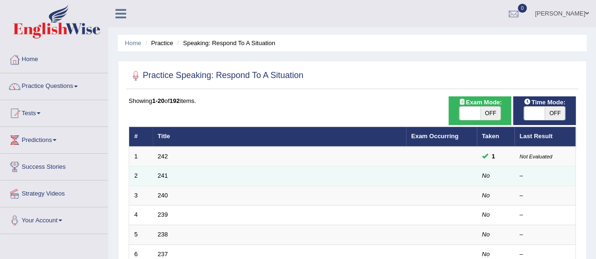
click at [168, 171] on td "241" at bounding box center [279, 177] width 253 height 20
click at [162, 173] on link "241" at bounding box center [163, 175] width 10 height 7
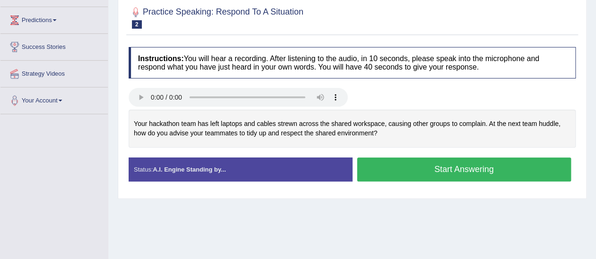
scroll to position [121, 0]
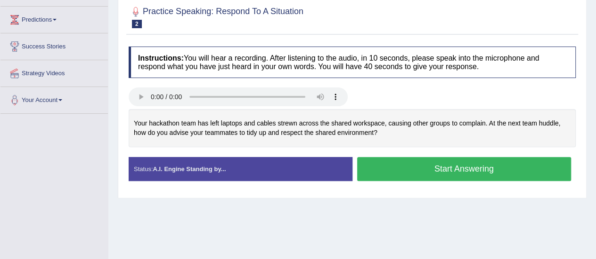
click at [455, 174] on button "Start Answering" at bounding box center [464, 169] width 214 height 24
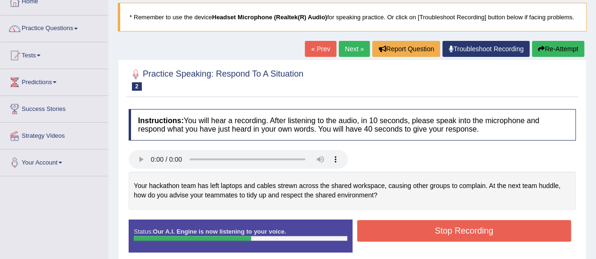
scroll to position [57, 0]
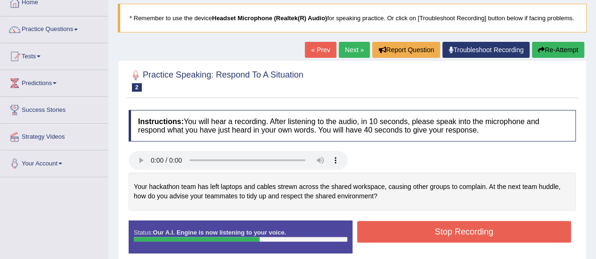
click at [543, 58] on button "Re-Attempt" at bounding box center [558, 50] width 52 height 16
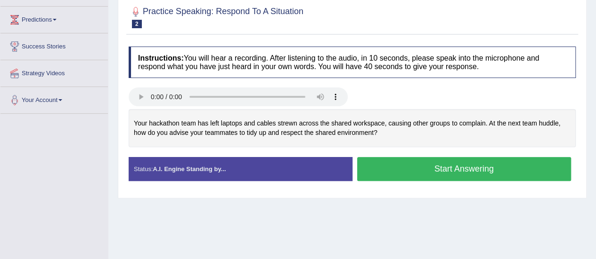
scroll to position [120, 0]
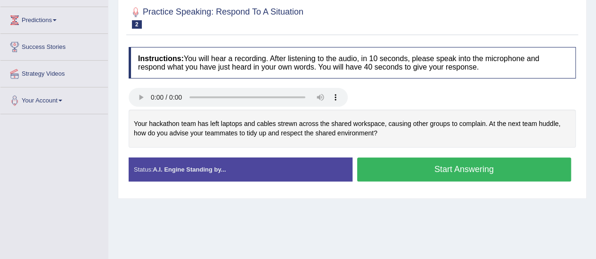
click at [428, 173] on button "Start Answering" at bounding box center [464, 170] width 214 height 24
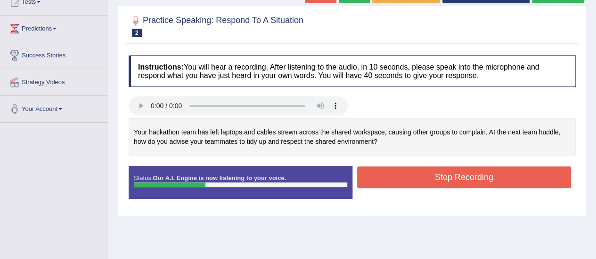
scroll to position [112, 0]
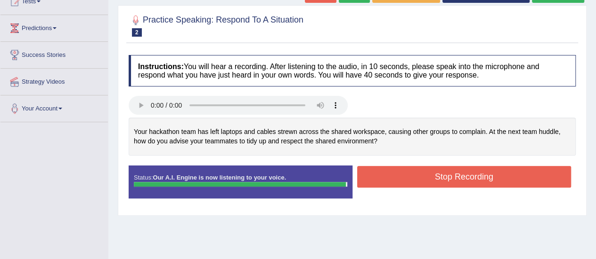
click at [371, 175] on button "Stop Recording" at bounding box center [464, 177] width 214 height 22
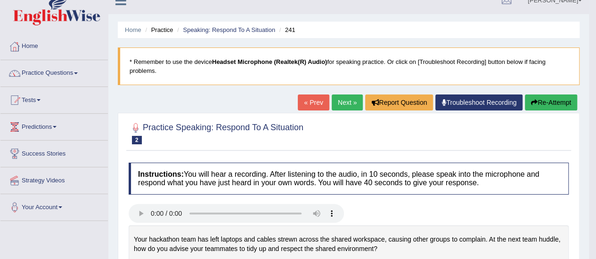
scroll to position [0, 0]
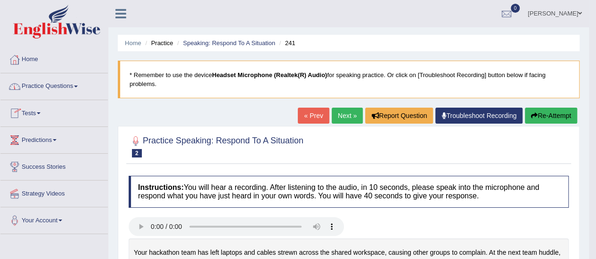
click at [37, 114] on link "Tests" at bounding box center [53, 112] width 107 height 24
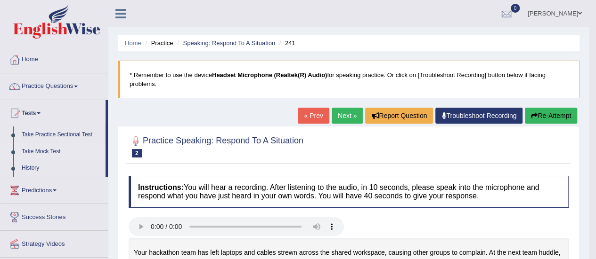
click at [43, 148] on link "Take Mock Test" at bounding box center [61, 152] width 88 height 17
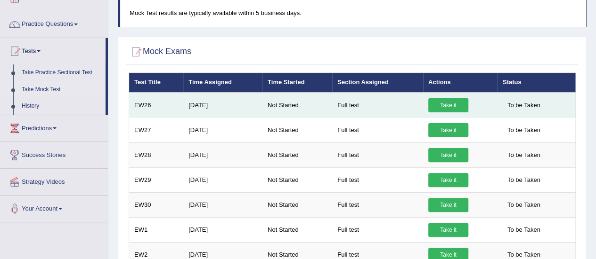
scroll to position [64, 0]
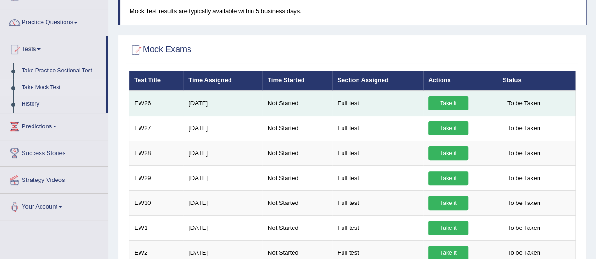
click at [451, 101] on link "Take it" at bounding box center [448, 104] width 40 height 14
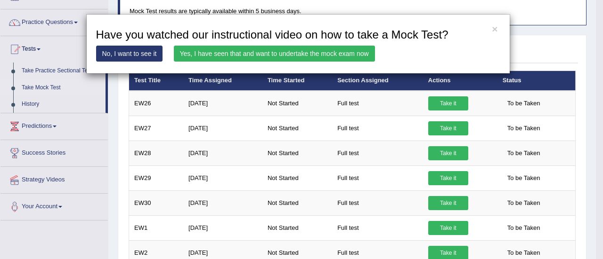
click at [498, 26] on div "× Have you watched our instructional video on how to take a Mock Test? No, I wa…" at bounding box center [298, 44] width 424 height 60
click at [494, 28] on button "×" at bounding box center [495, 29] width 6 height 10
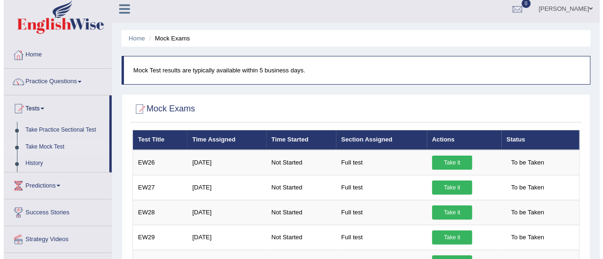
scroll to position [0, 0]
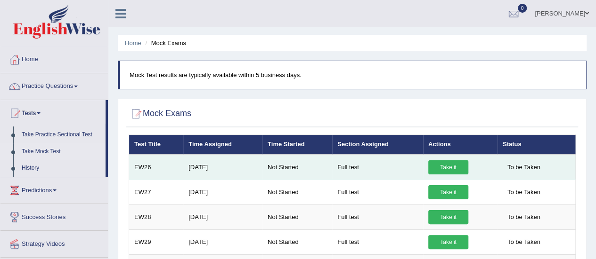
click at [446, 166] on link "Take it" at bounding box center [448, 168] width 40 height 14
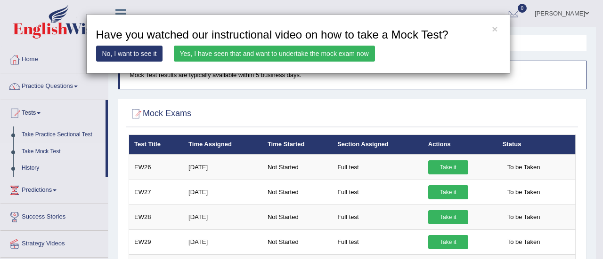
click at [248, 54] on link "Yes, I have seen that and want to undertake the mock exam now" at bounding box center [274, 54] width 201 height 16
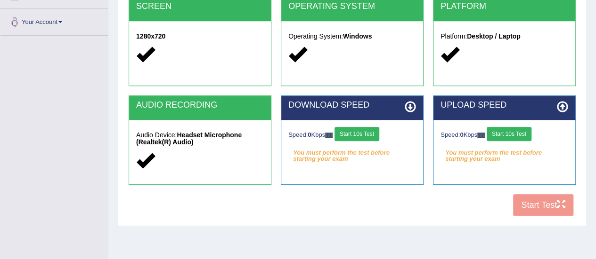
scroll to position [200, 0]
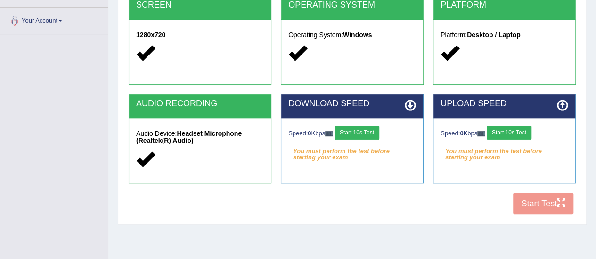
click at [364, 135] on button "Start 10s Test" at bounding box center [356, 133] width 45 height 14
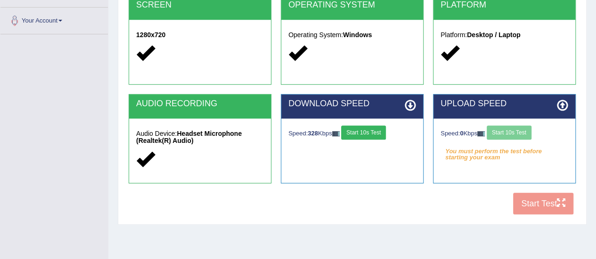
click at [526, 134] on div "Speed: 0 Kbps Start 10s Test" at bounding box center [504, 134] width 128 height 16
click at [547, 202] on div "COOKIES Cookies Enabled JAVASCRIPT Javascript Enabled BROWSER Browser: Chrome S…" at bounding box center [352, 58] width 452 height 324
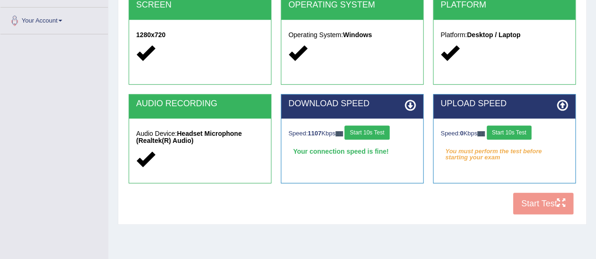
click at [547, 202] on div "COOKIES Cookies Enabled JAVASCRIPT Javascript Enabled BROWSER Browser: Chrome S…" at bounding box center [352, 58] width 452 height 324
click at [383, 133] on button "Start 10s Test" at bounding box center [366, 133] width 45 height 14
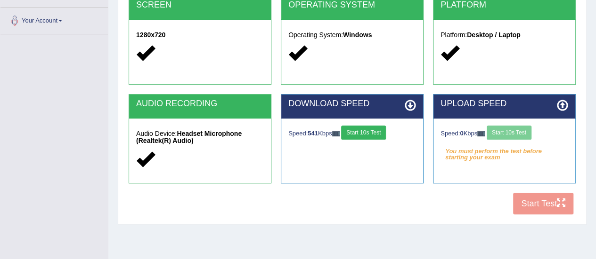
click at [512, 133] on div "Speed: 0 Kbps Start 10s Test" at bounding box center [504, 134] width 128 height 16
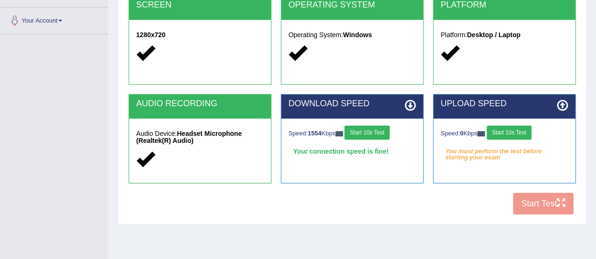
click at [505, 131] on button "Start 10s Test" at bounding box center [508, 133] width 45 height 14
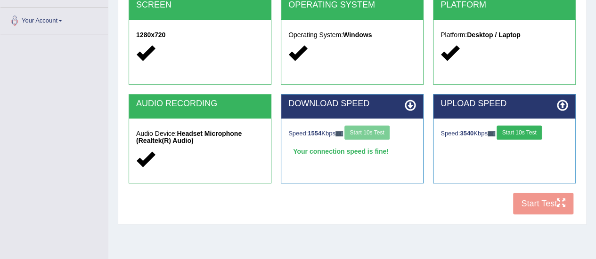
click at [505, 131] on button "Start 10s Test" at bounding box center [518, 133] width 45 height 14
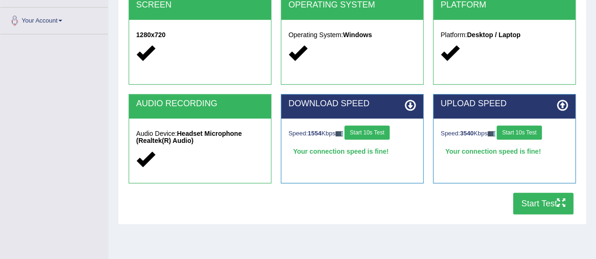
click at [548, 202] on button "Start Test" at bounding box center [543, 204] width 60 height 22
